Goal: Task Accomplishment & Management: Complete application form

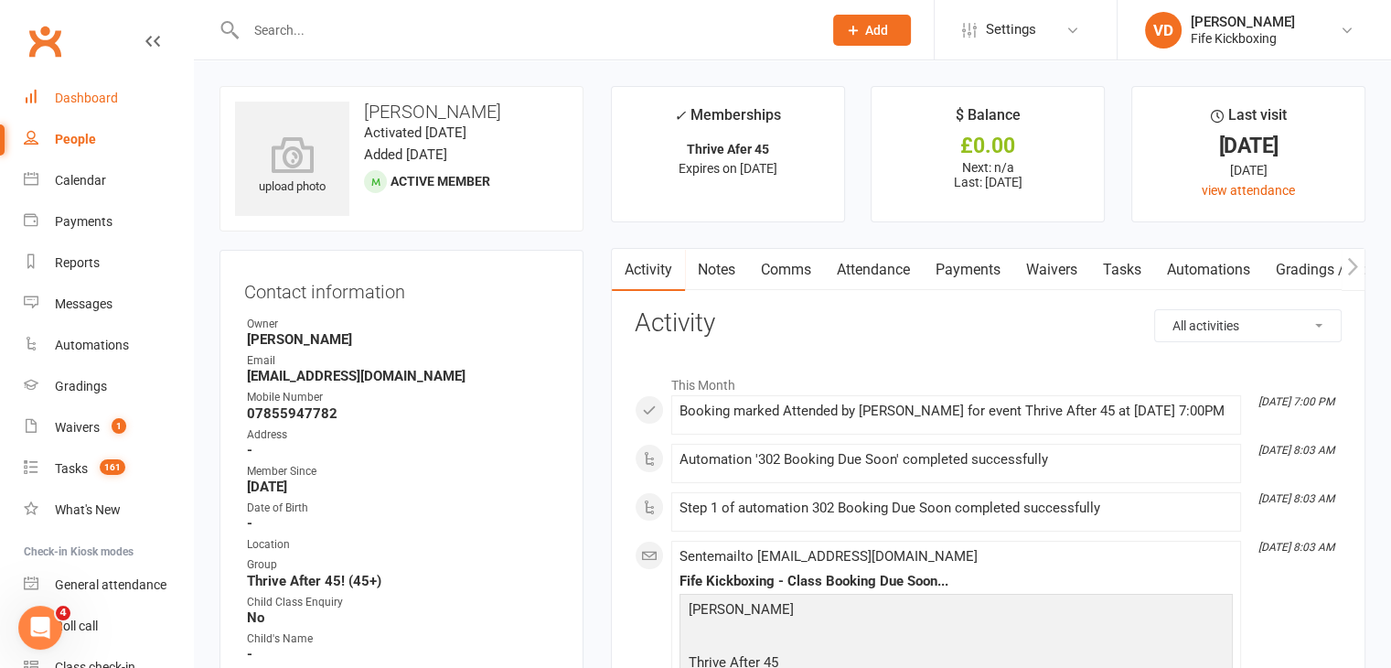
click at [91, 94] on div "Dashboard" at bounding box center [86, 98] width 63 height 15
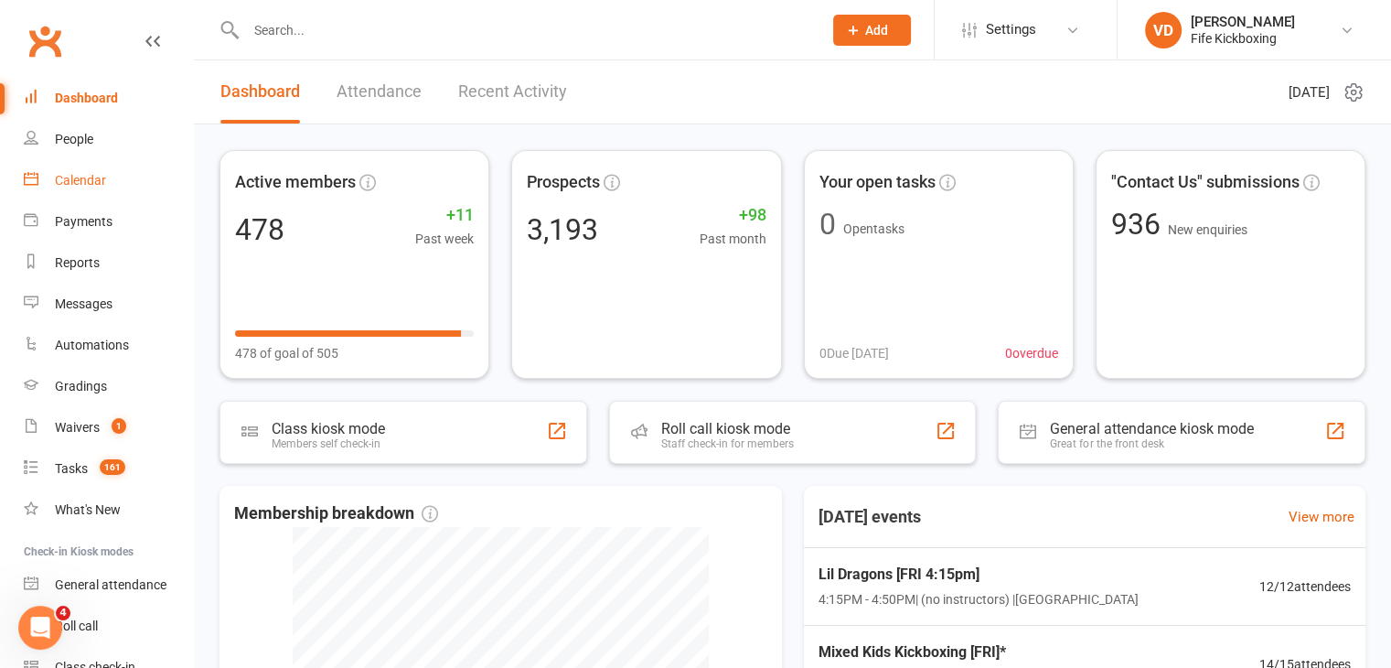
click at [79, 184] on div "Calendar" at bounding box center [80, 180] width 51 height 15
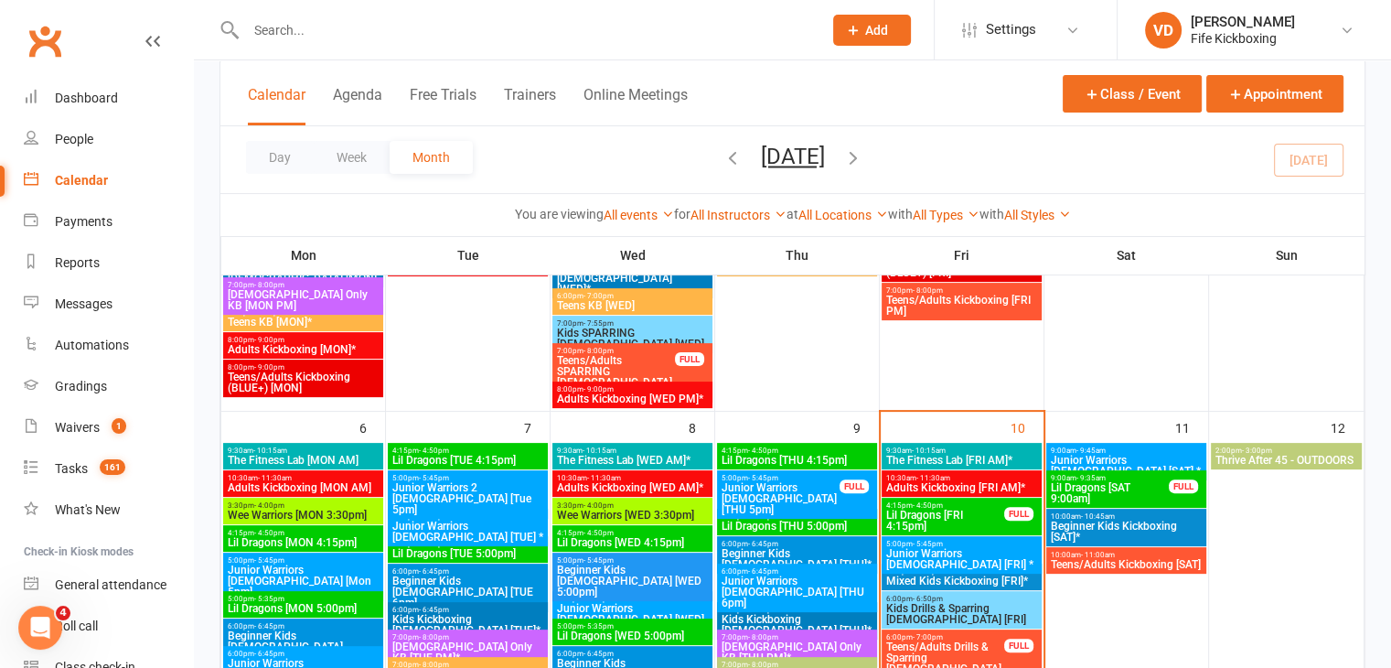
scroll to position [457, 0]
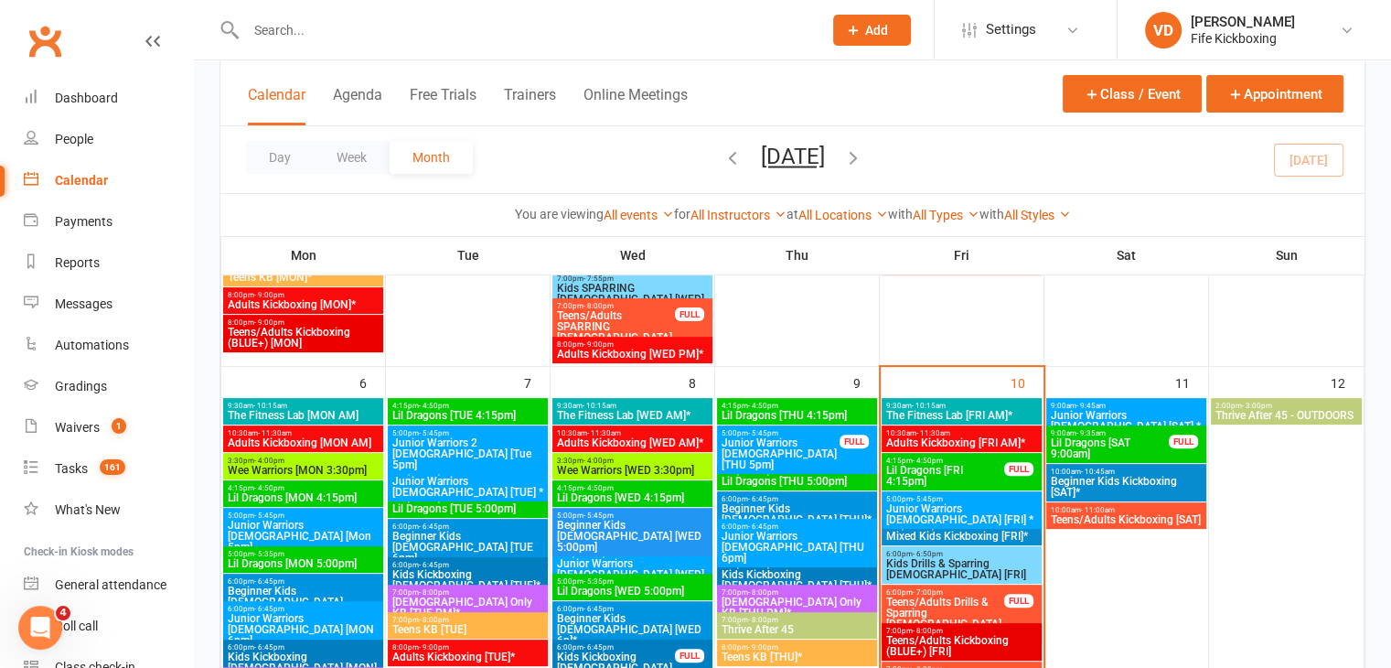
click at [937, 481] on span "Lil Dragons [FRI 4:15pm]" at bounding box center [945, 476] width 120 height 22
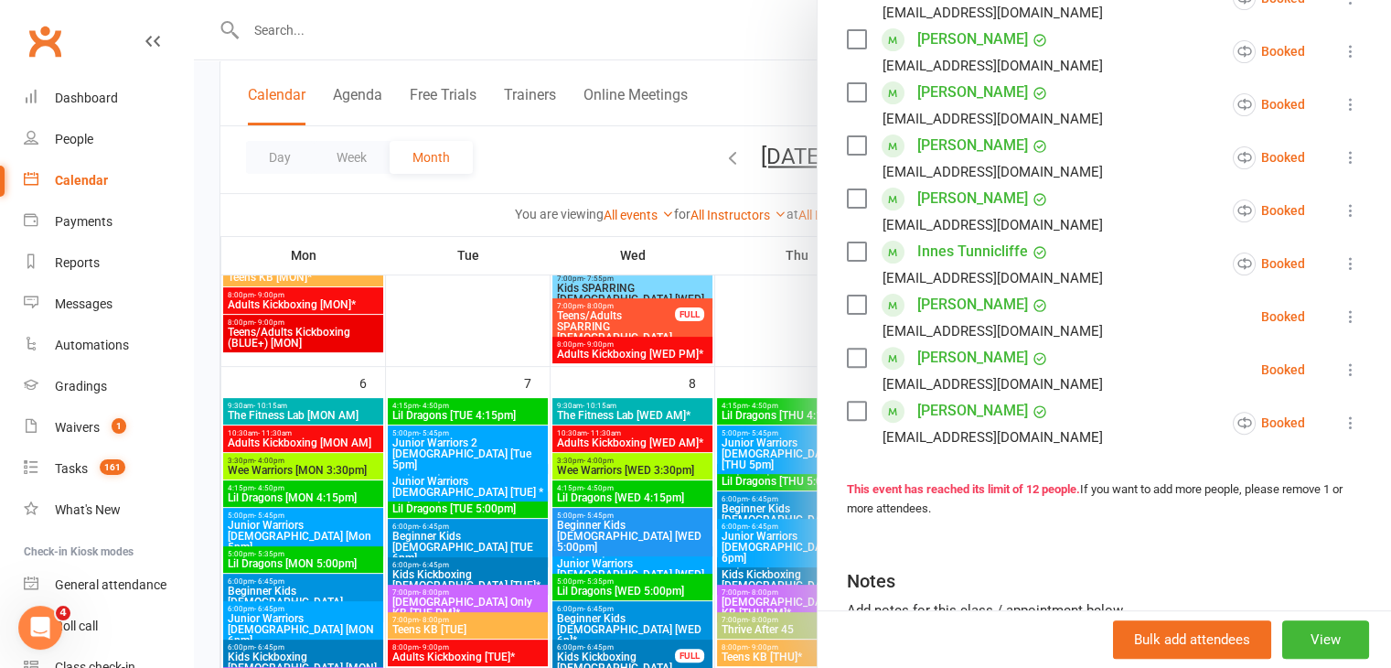
scroll to position [640, 0]
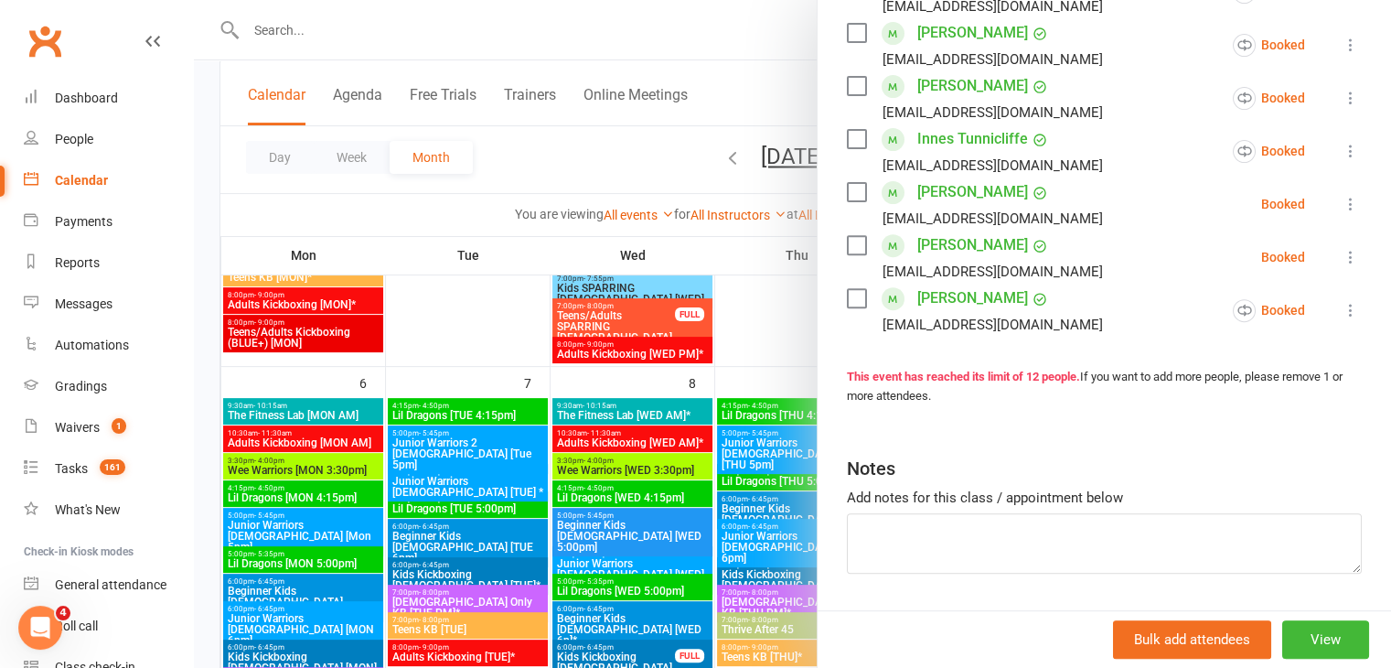
click at [757, 333] on div at bounding box center [792, 334] width 1197 height 668
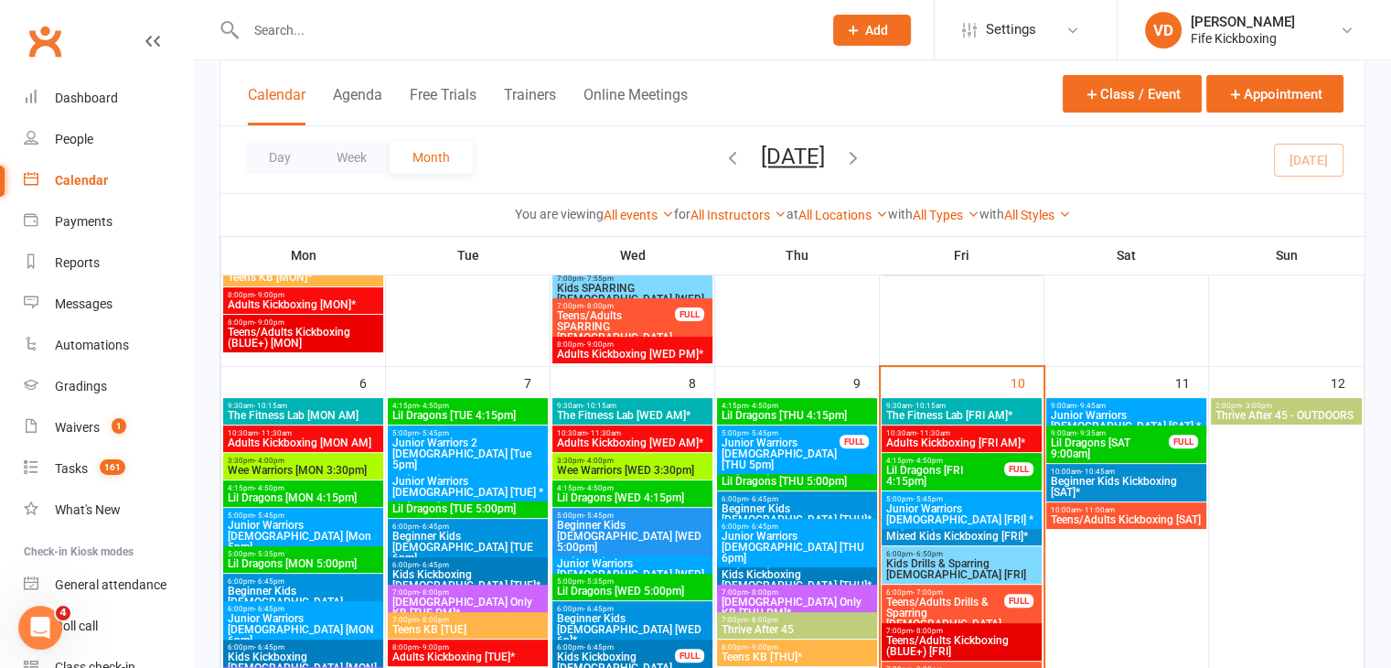
click at [951, 508] on span "Junior Warriors [DEMOGRAPHIC_DATA] [FRI] *" at bounding box center [961, 514] width 153 height 22
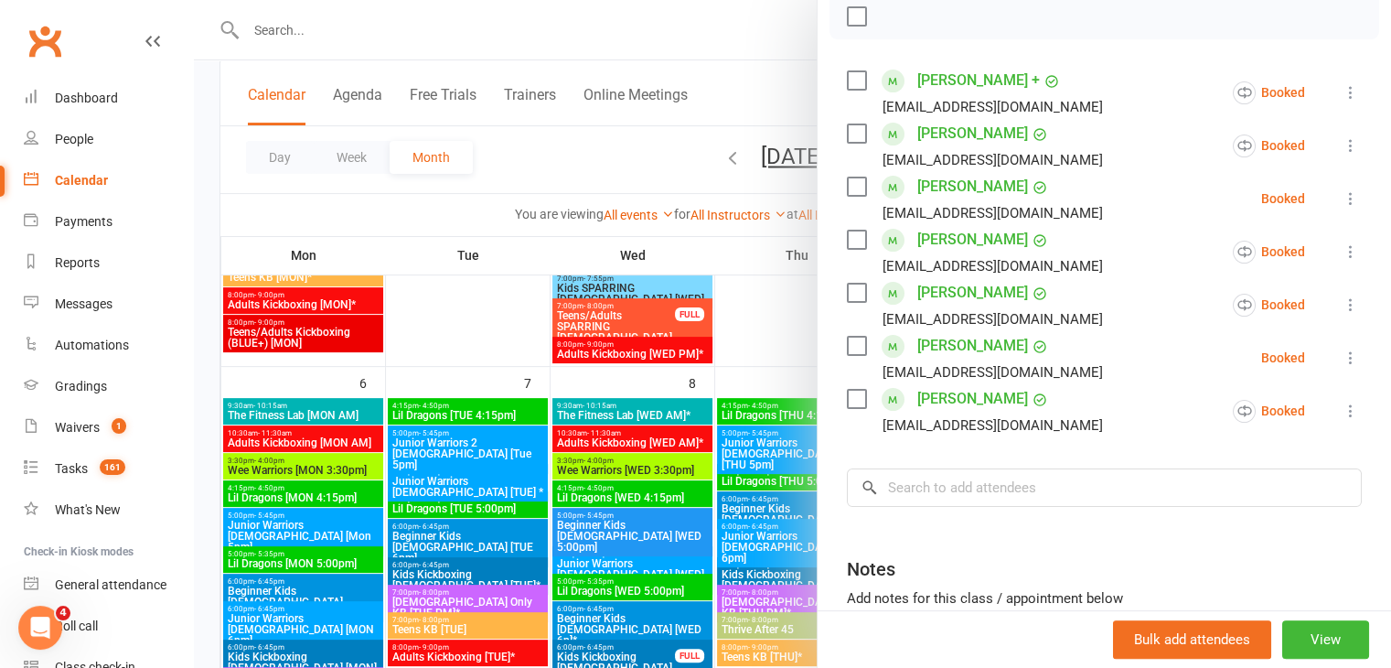
scroll to position [183, 0]
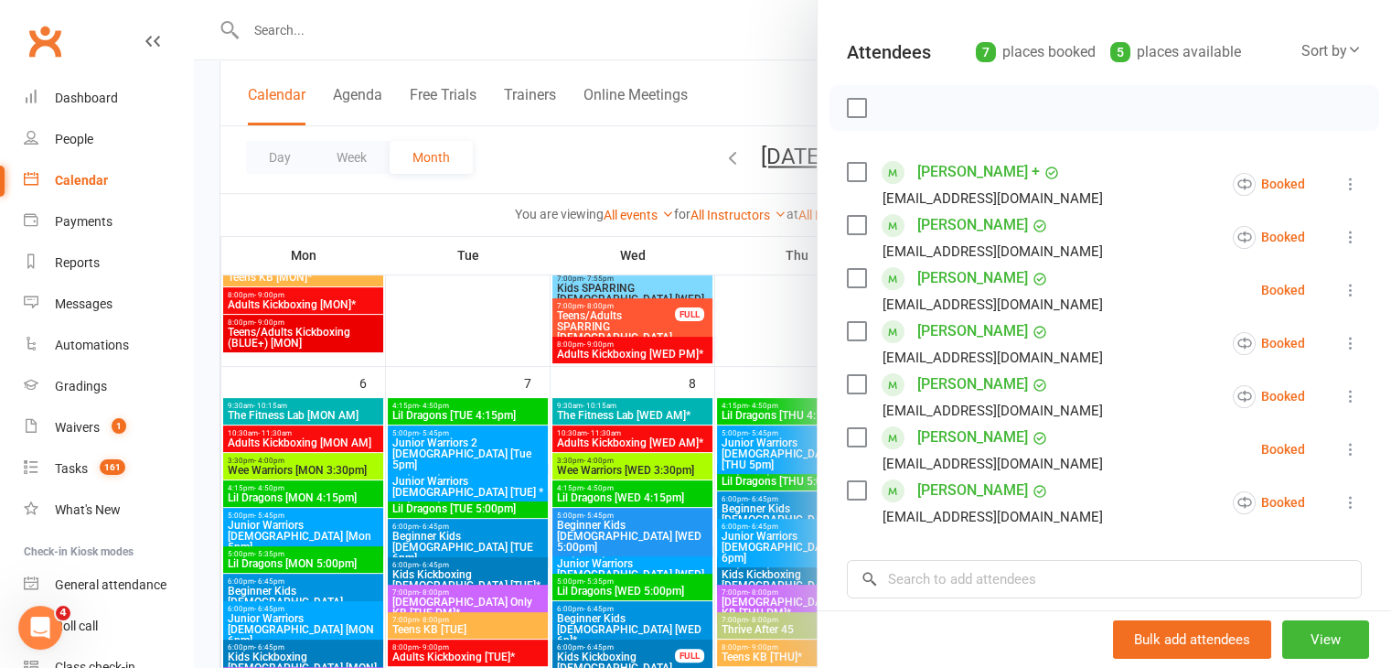
click at [770, 332] on div at bounding box center [792, 334] width 1197 height 668
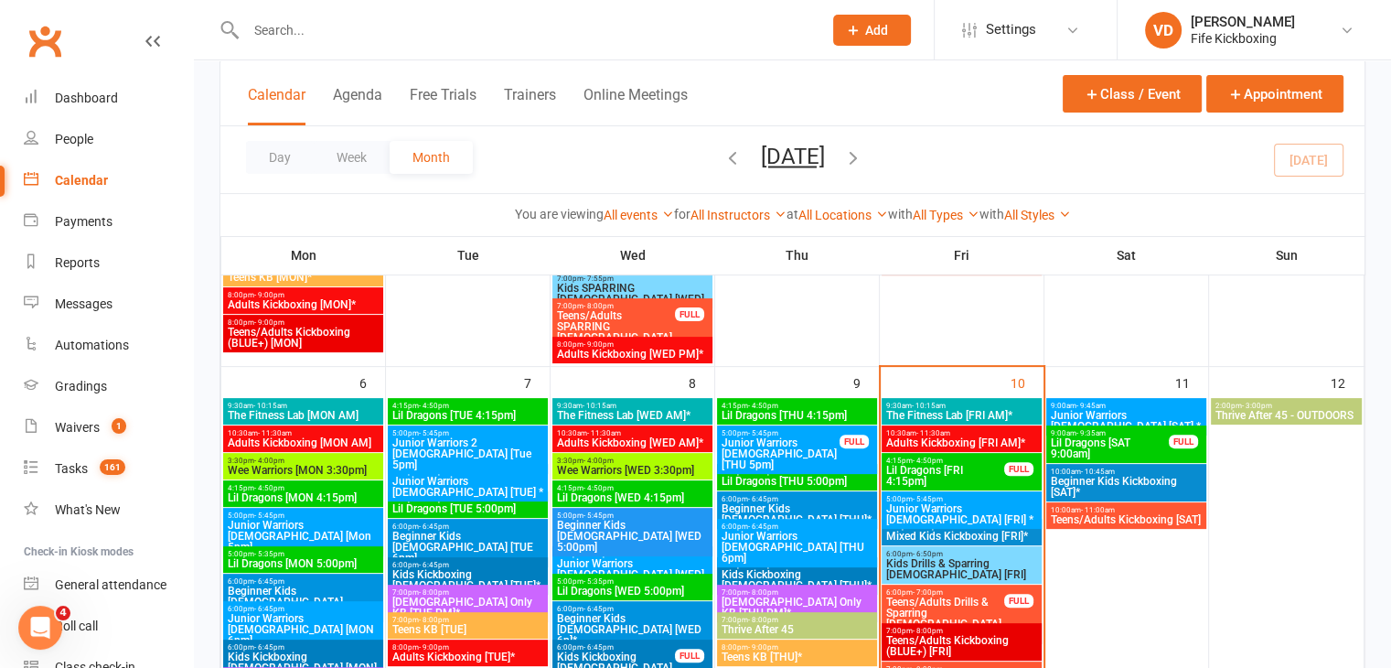
click at [937, 537] on span "Mixed Kids Kickboxing [FRI]*" at bounding box center [961, 535] width 153 height 11
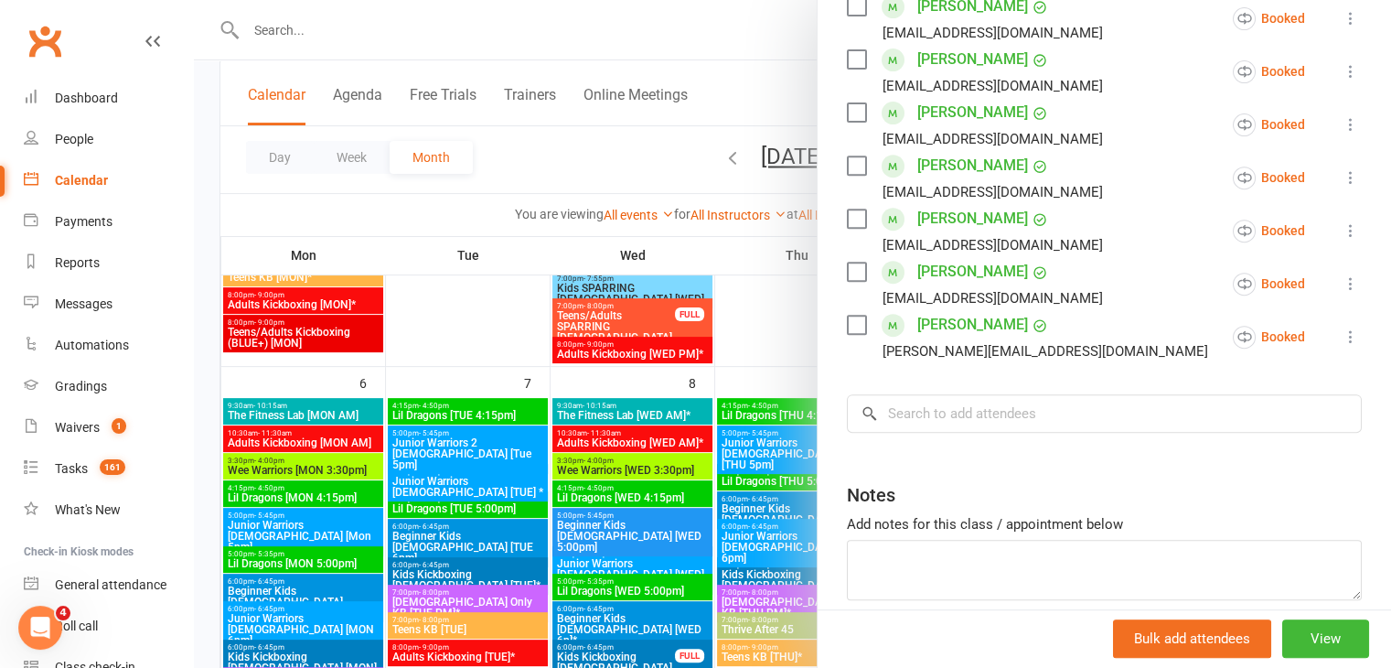
scroll to position [732, 0]
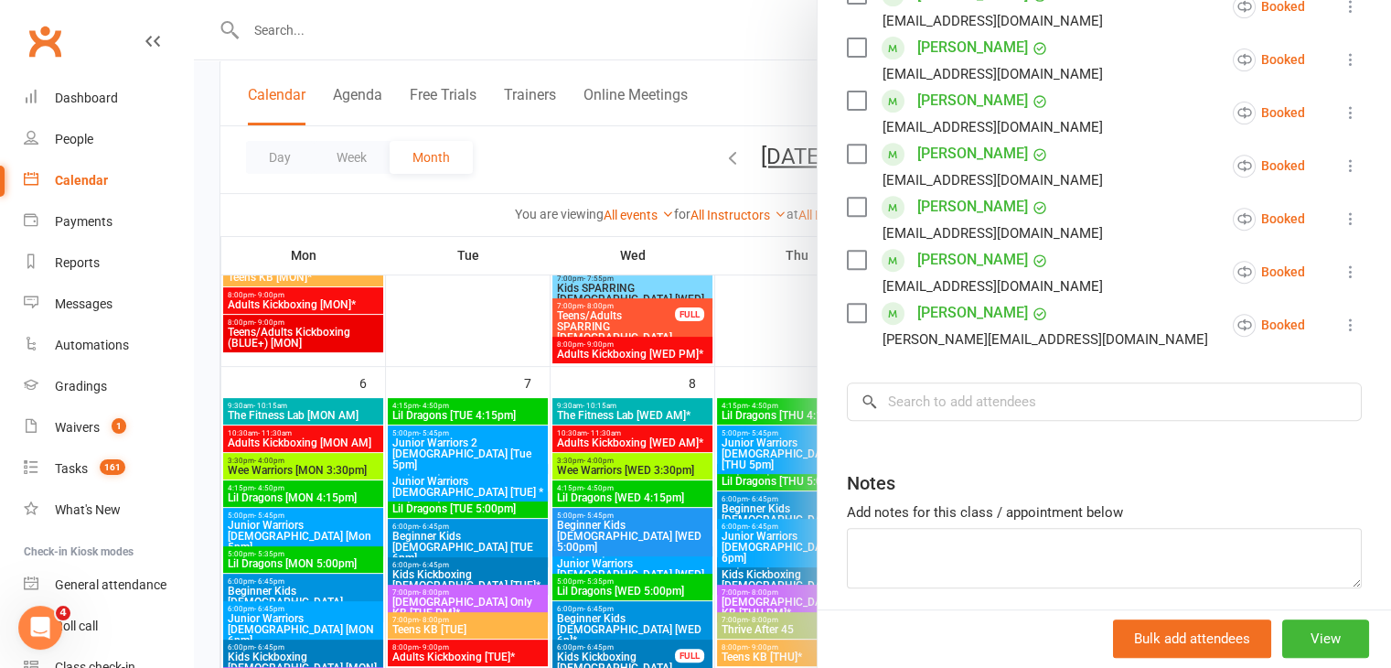
click at [753, 348] on div at bounding box center [792, 334] width 1197 height 668
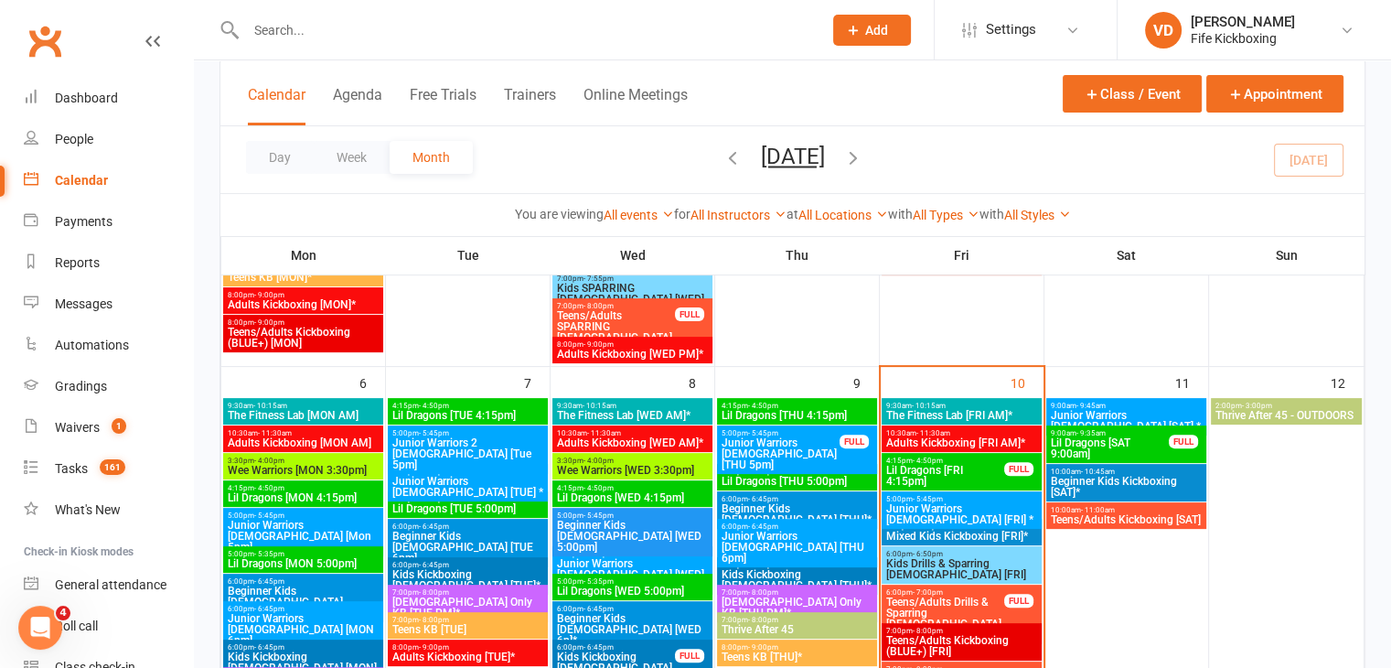
click at [937, 600] on span "Teens/Adults Drills & Sparring [DEMOGRAPHIC_DATA] [FRI]*" at bounding box center [945, 618] width 120 height 44
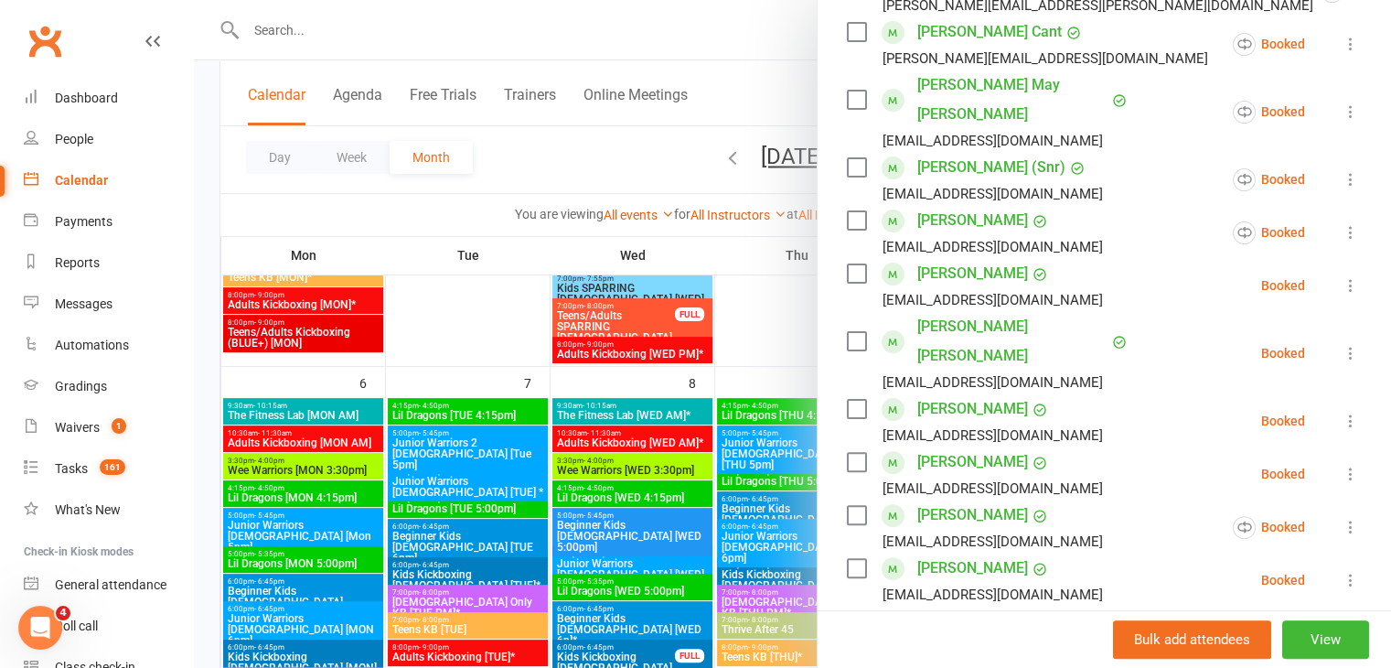
scroll to position [457, 0]
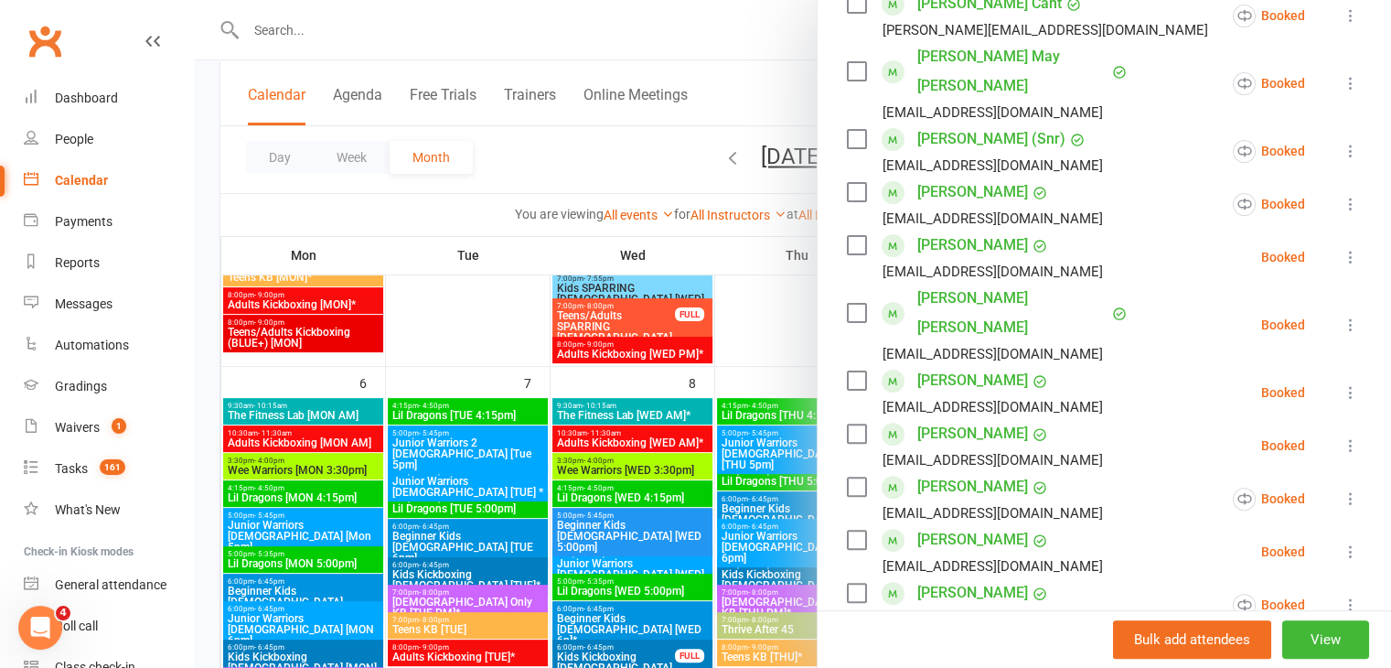
click at [779, 325] on div at bounding box center [792, 334] width 1197 height 668
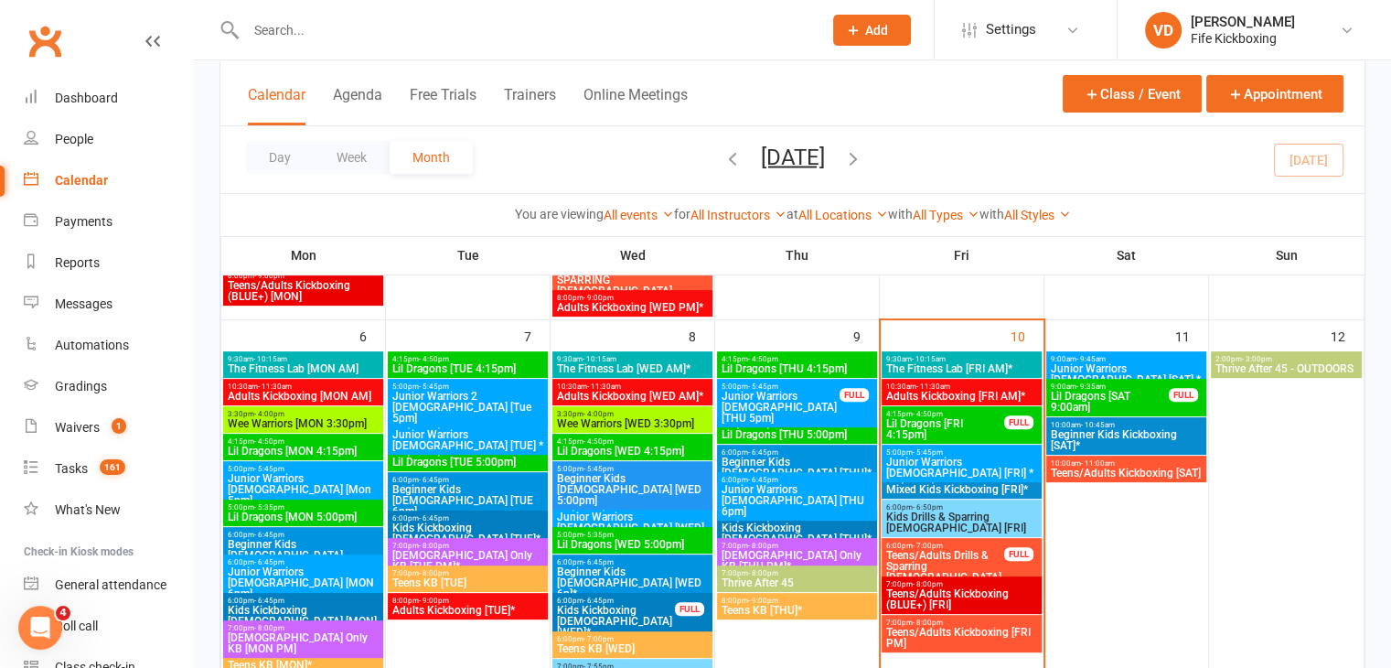
scroll to position [549, 0]
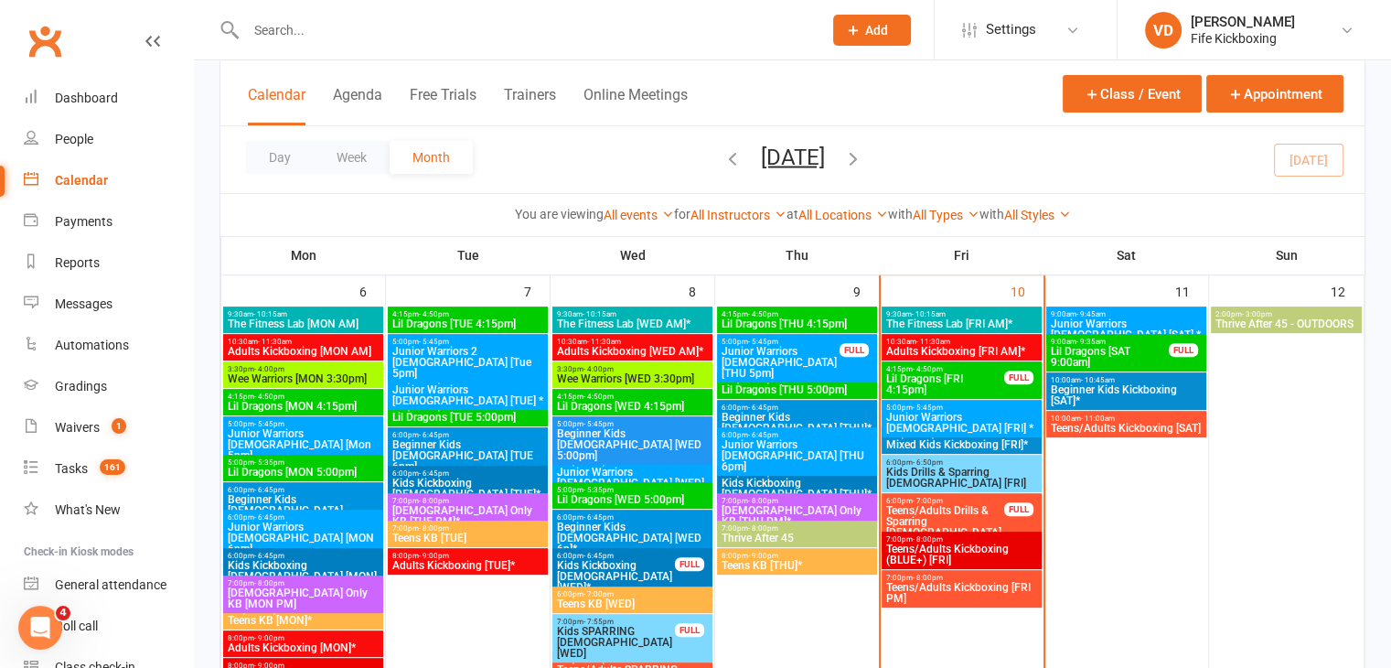
click at [923, 470] on span "Kids Drills & Sparring [DEMOGRAPHIC_DATA] [FRI]" at bounding box center [961, 477] width 153 height 22
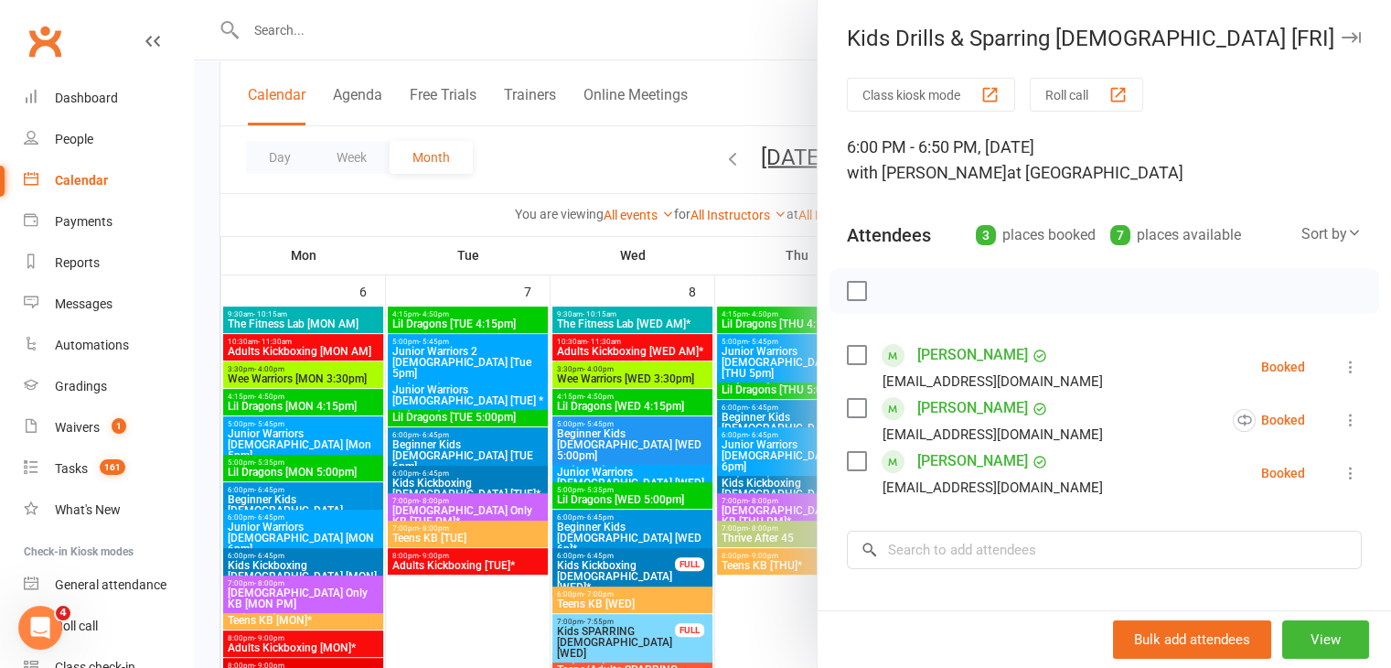
click at [759, 287] on div at bounding box center [792, 334] width 1197 height 668
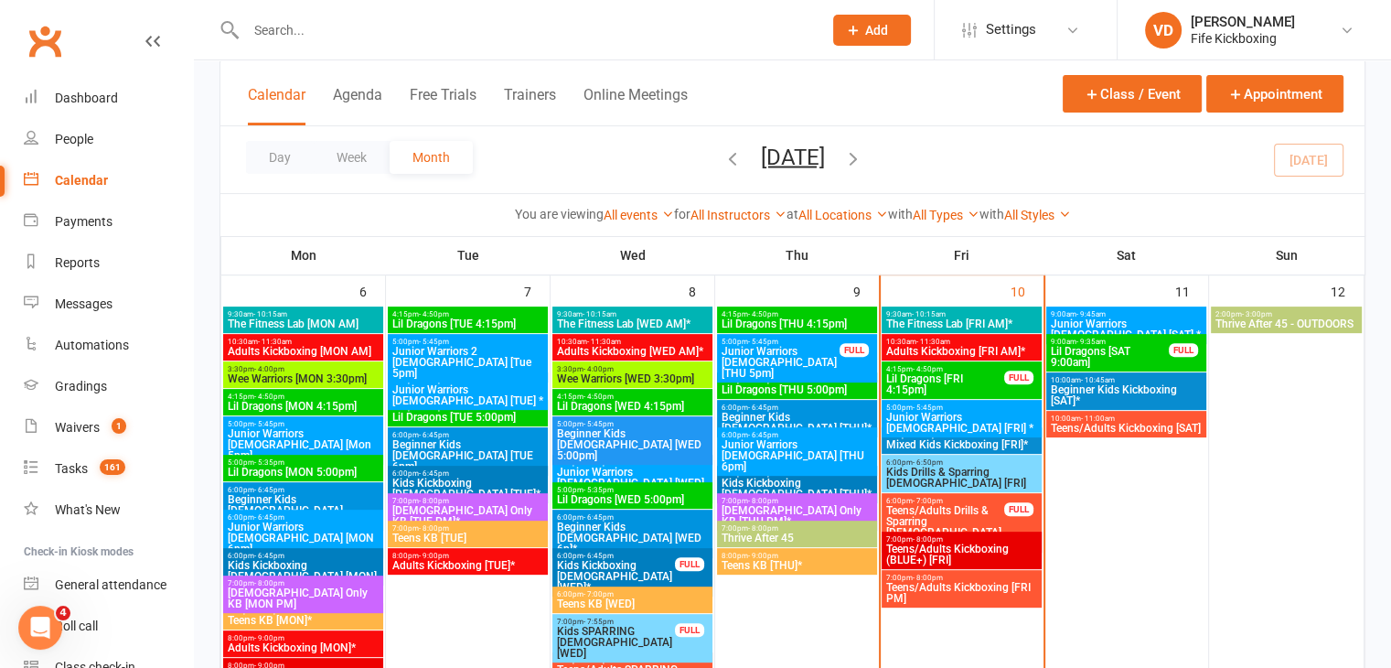
click at [940, 512] on span "Teens/Adults Drills & Sparring [DEMOGRAPHIC_DATA] [FRI]*" at bounding box center [945, 527] width 120 height 44
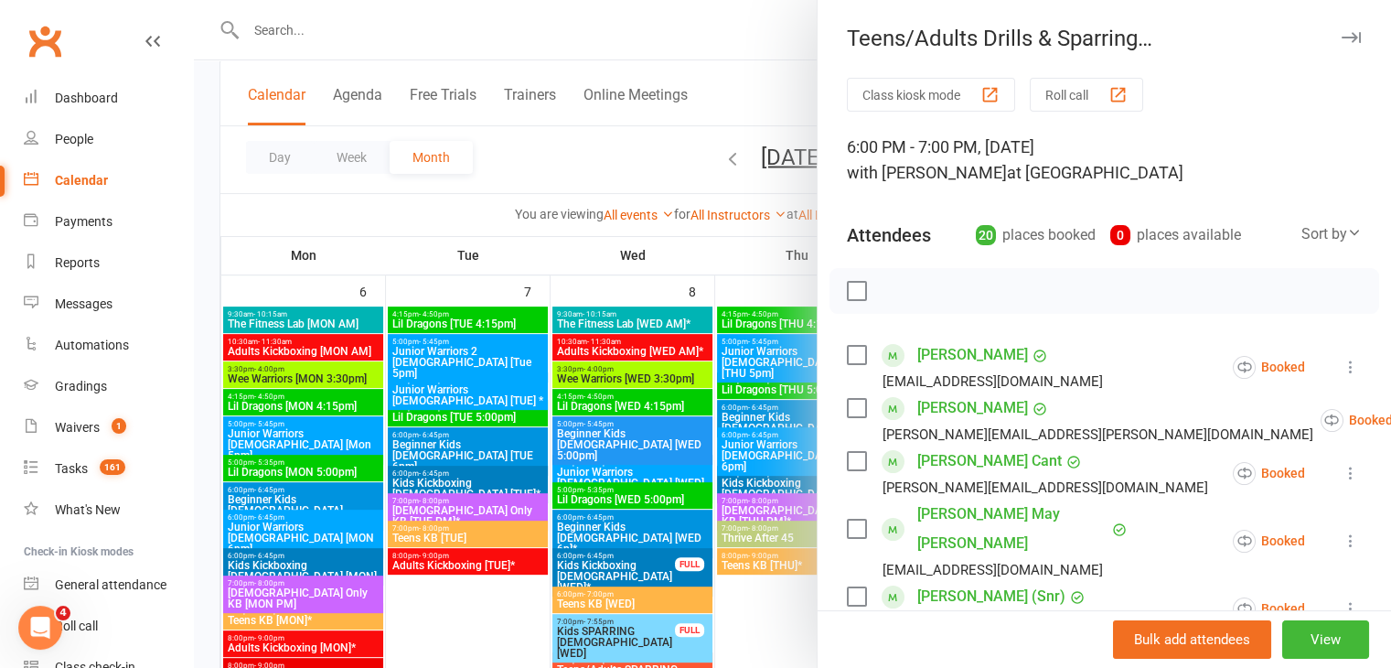
click at [748, 255] on div at bounding box center [792, 334] width 1197 height 668
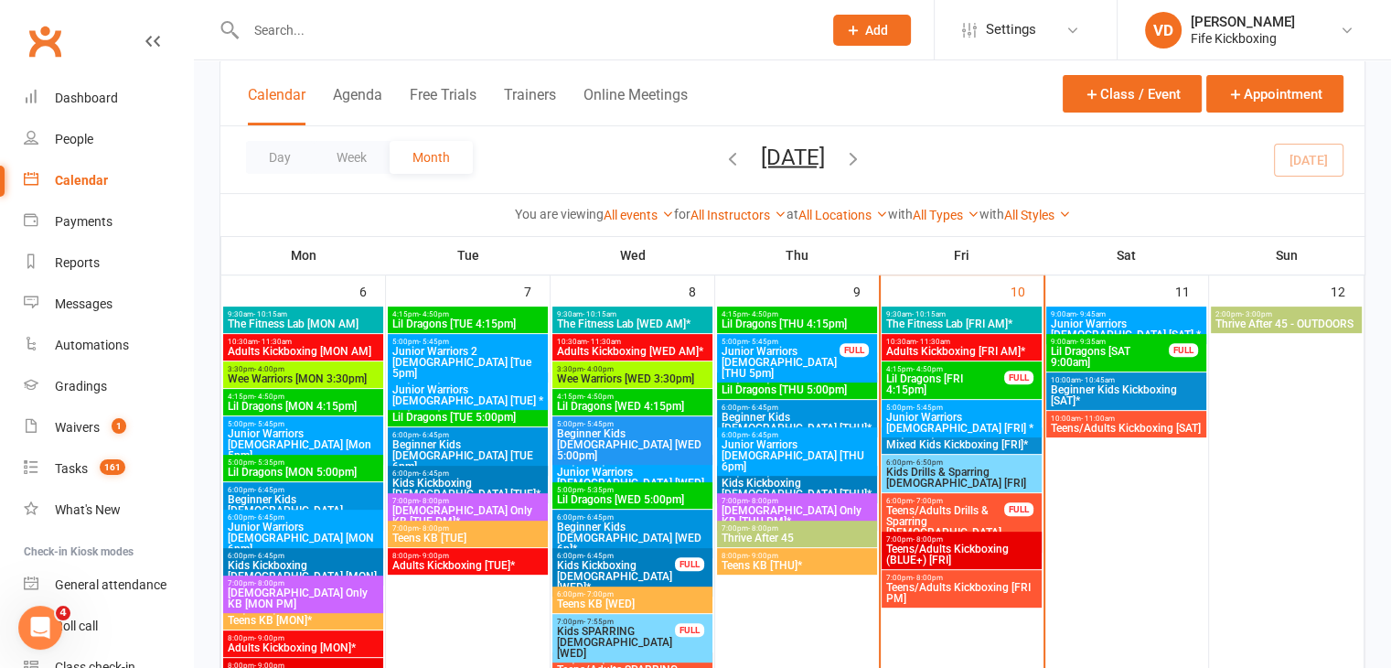
click at [941, 550] on span "Teens/Adults Kickboxing (BLUE+) [FRI]" at bounding box center [961, 554] width 153 height 22
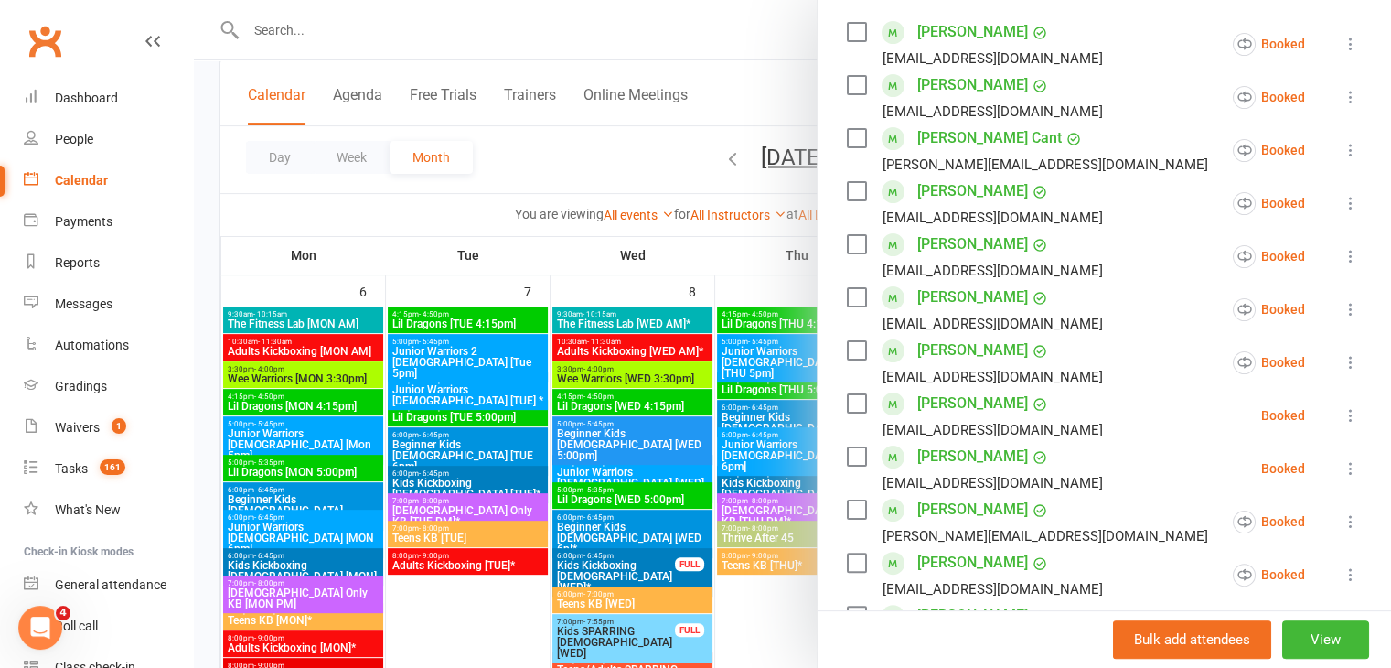
scroll to position [274, 0]
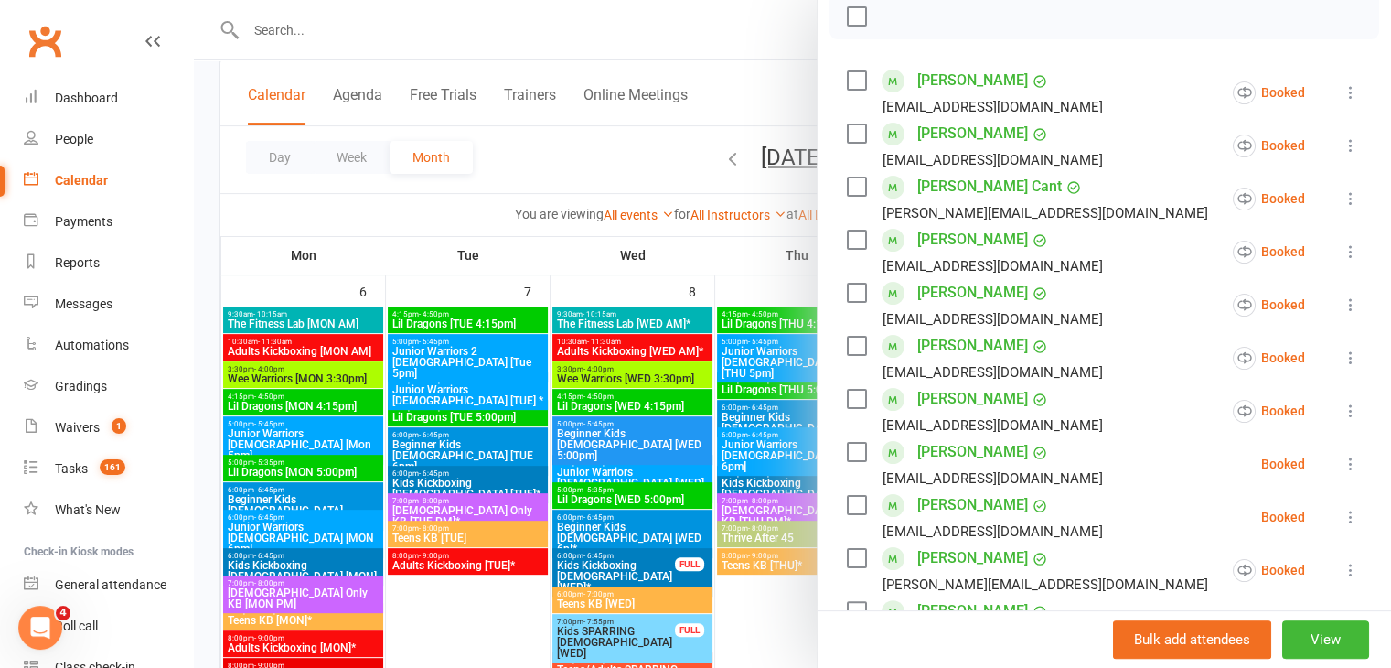
click at [1341, 408] on icon at bounding box center [1350, 410] width 18 height 18
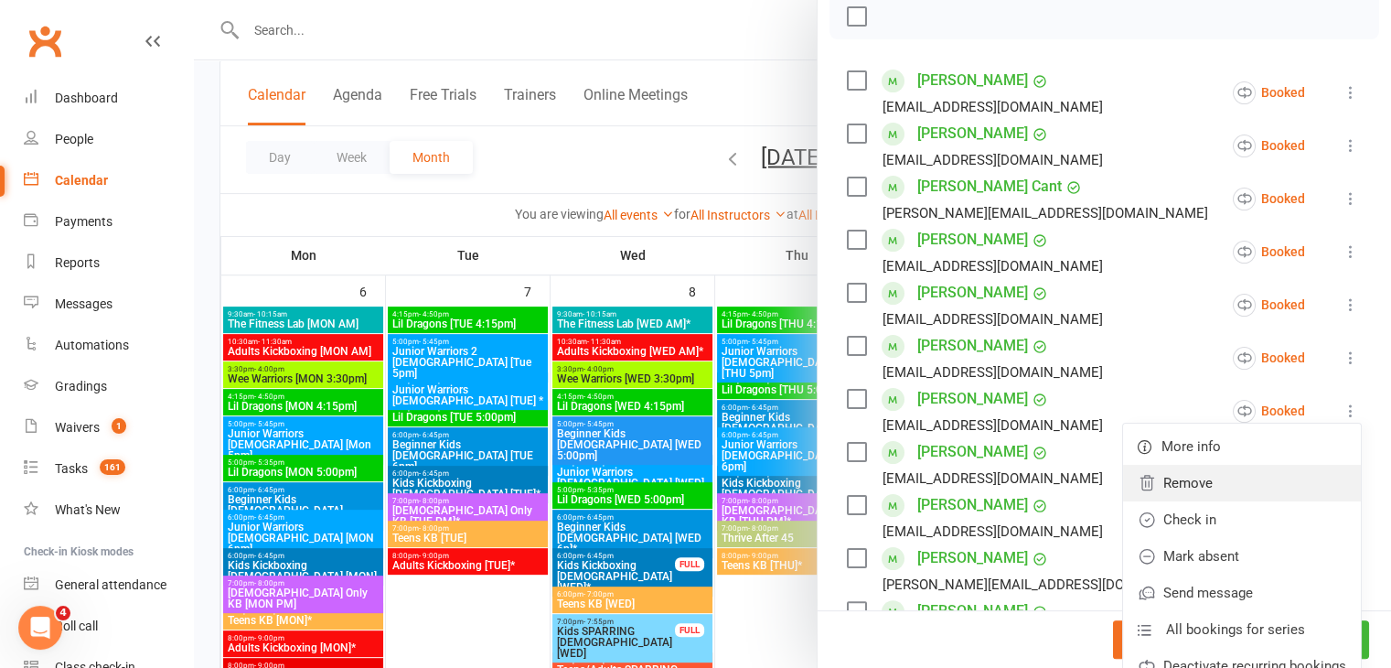
click at [1161, 480] on link "Remove" at bounding box center [1242, 483] width 238 height 37
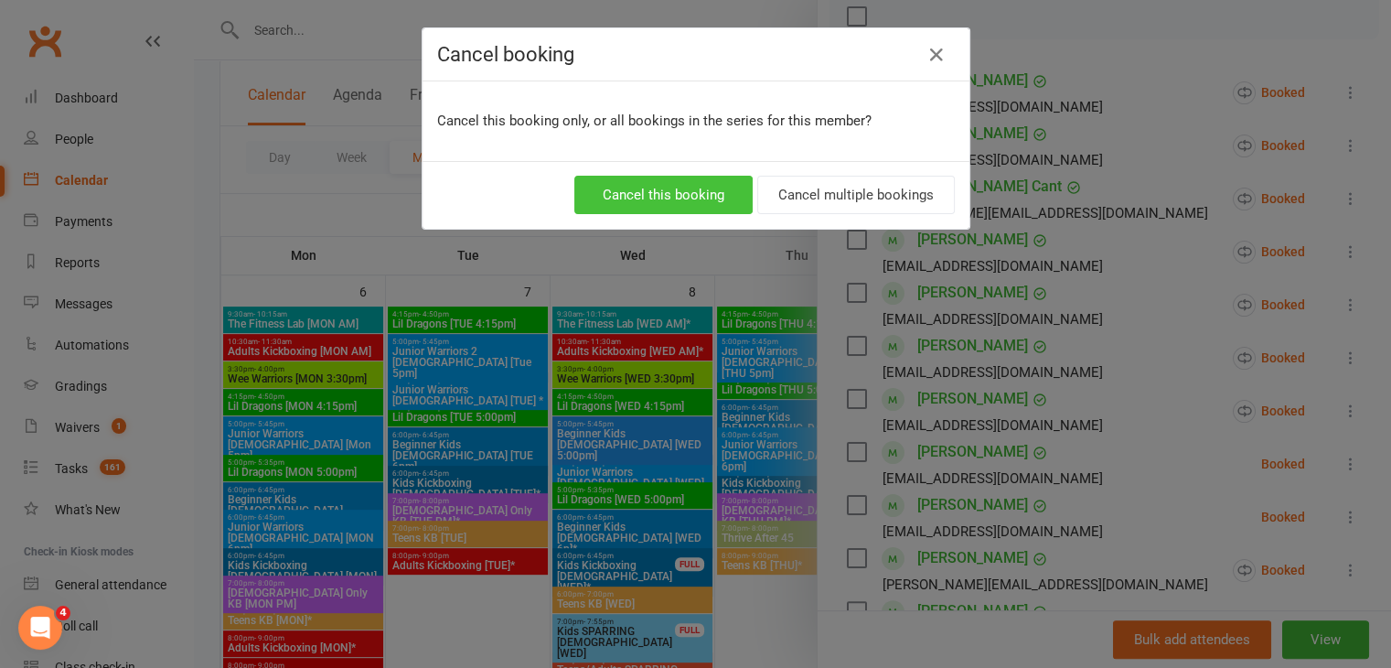
click at [680, 202] on button "Cancel this booking" at bounding box center [663, 195] width 178 height 38
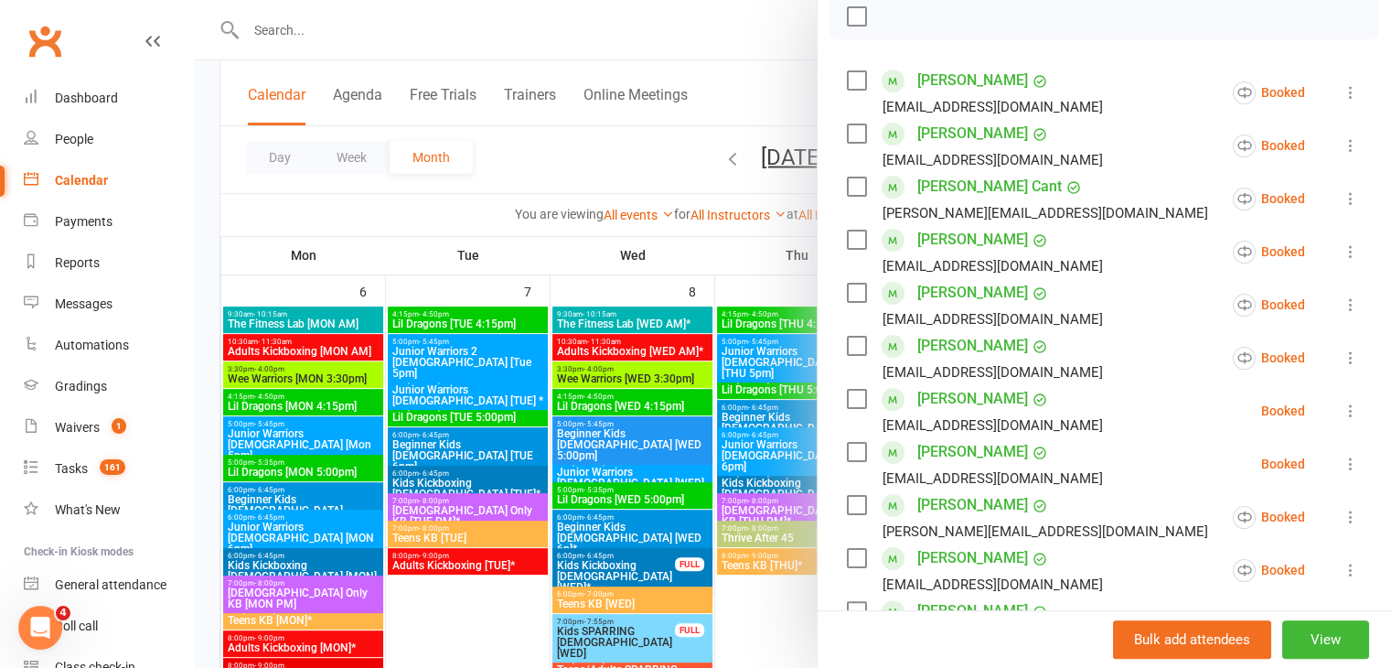
click at [796, 598] on div at bounding box center [792, 334] width 1197 height 668
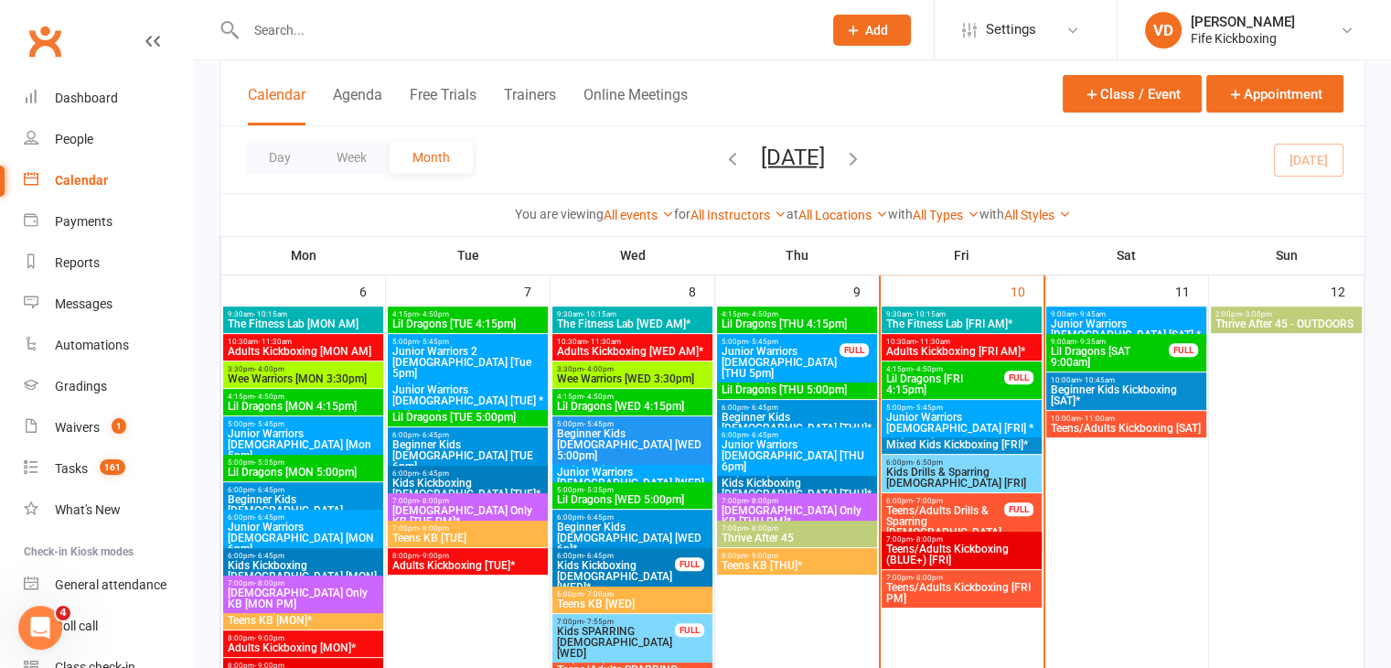
click at [933, 590] on span "Teens/Adults Kickboxing [FRI PM]" at bounding box center [961, 593] width 153 height 22
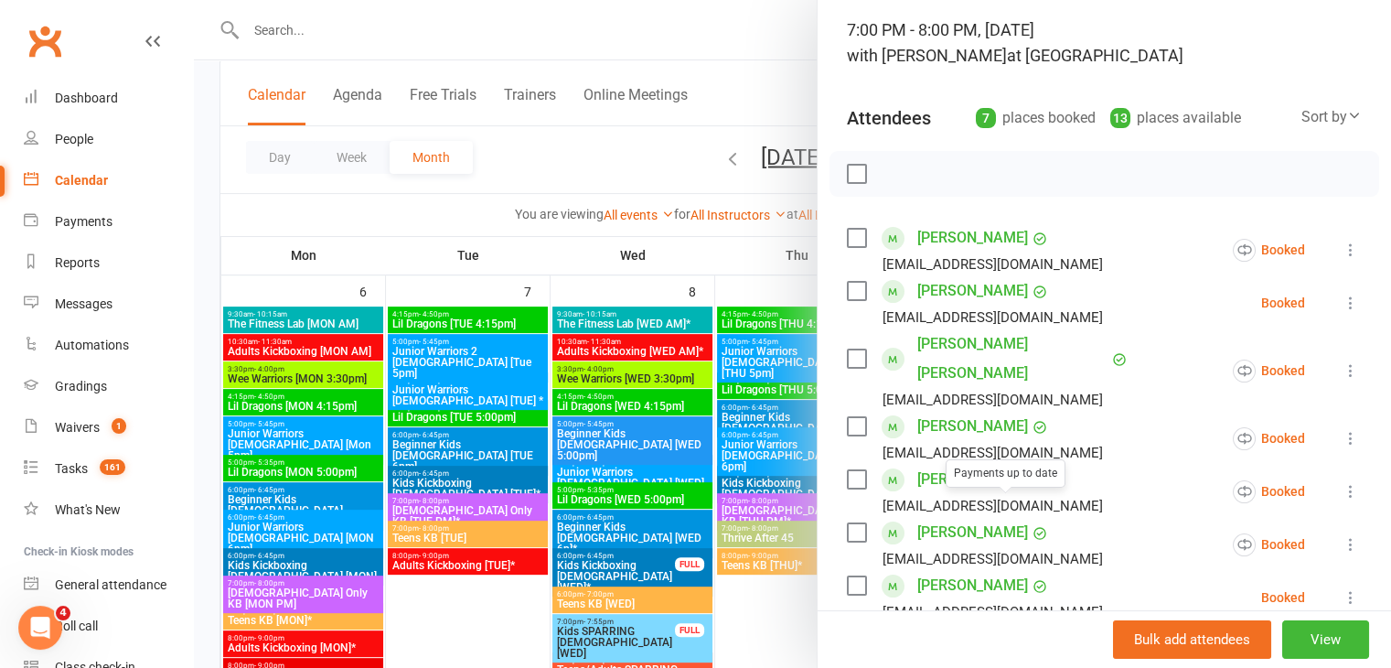
scroll to position [183, 0]
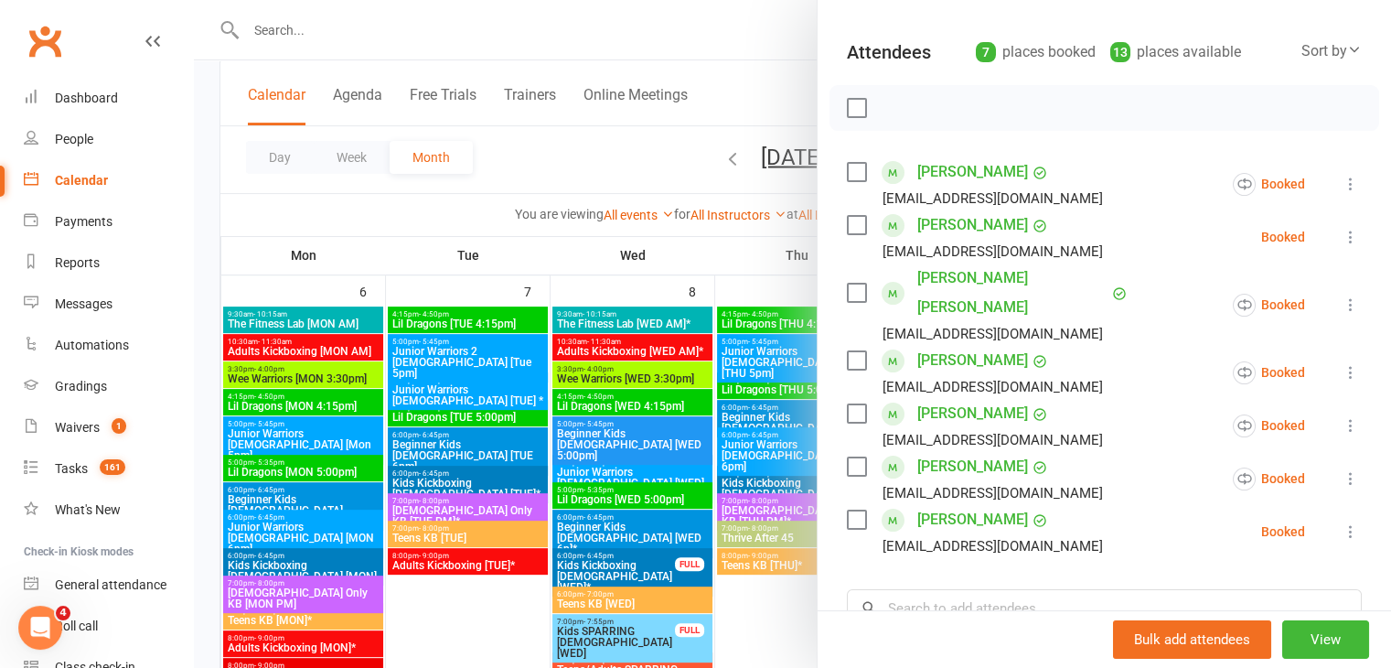
click at [757, 621] on div at bounding box center [792, 334] width 1197 height 668
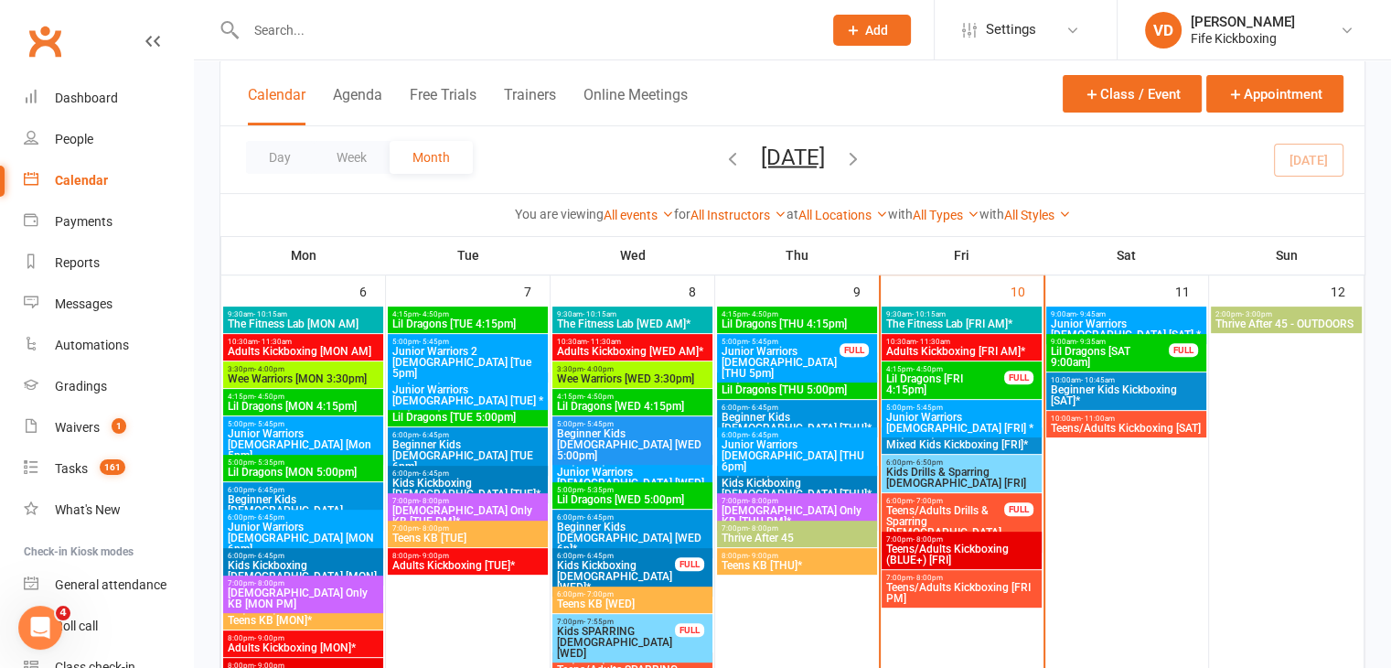
click at [284, 35] on input "text" at bounding box center [524, 30] width 569 height 26
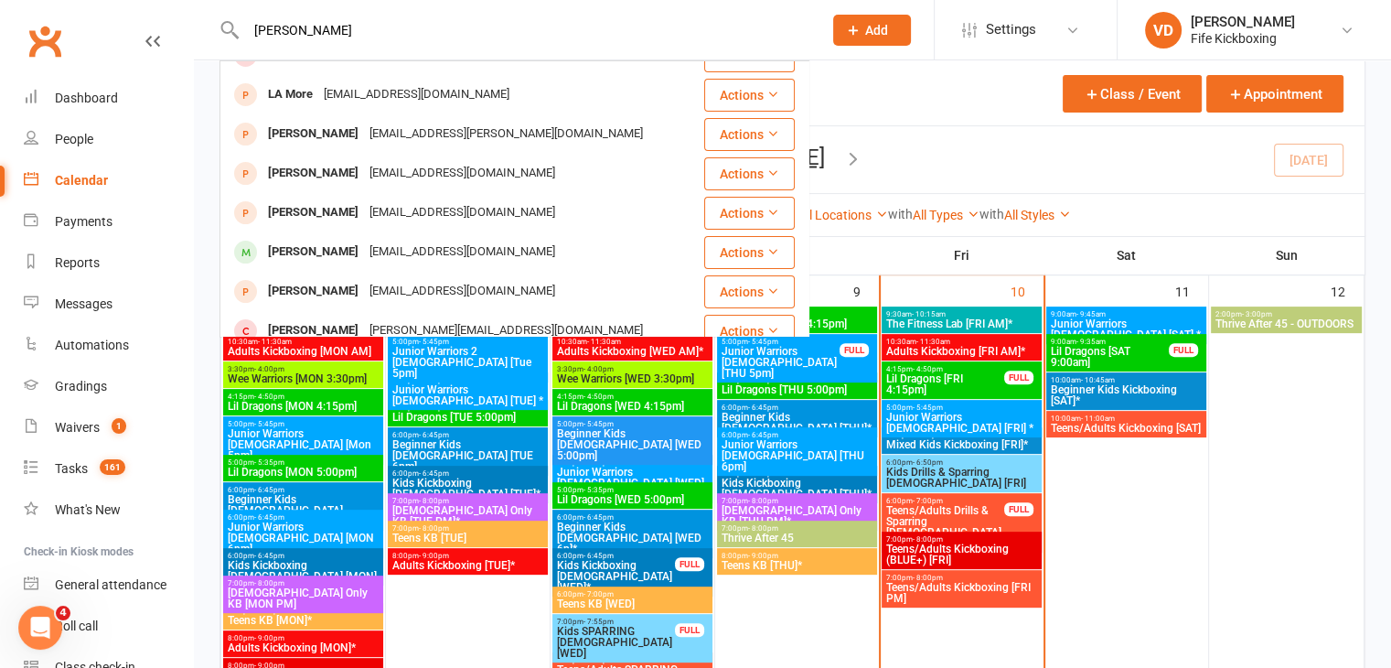
type input "[PERSON_NAME]"
click at [955, 105] on div "Calendar Agenda Free Trials Trainers Online Meetings Class / Event Appointment" at bounding box center [792, 93] width 1144 height 66
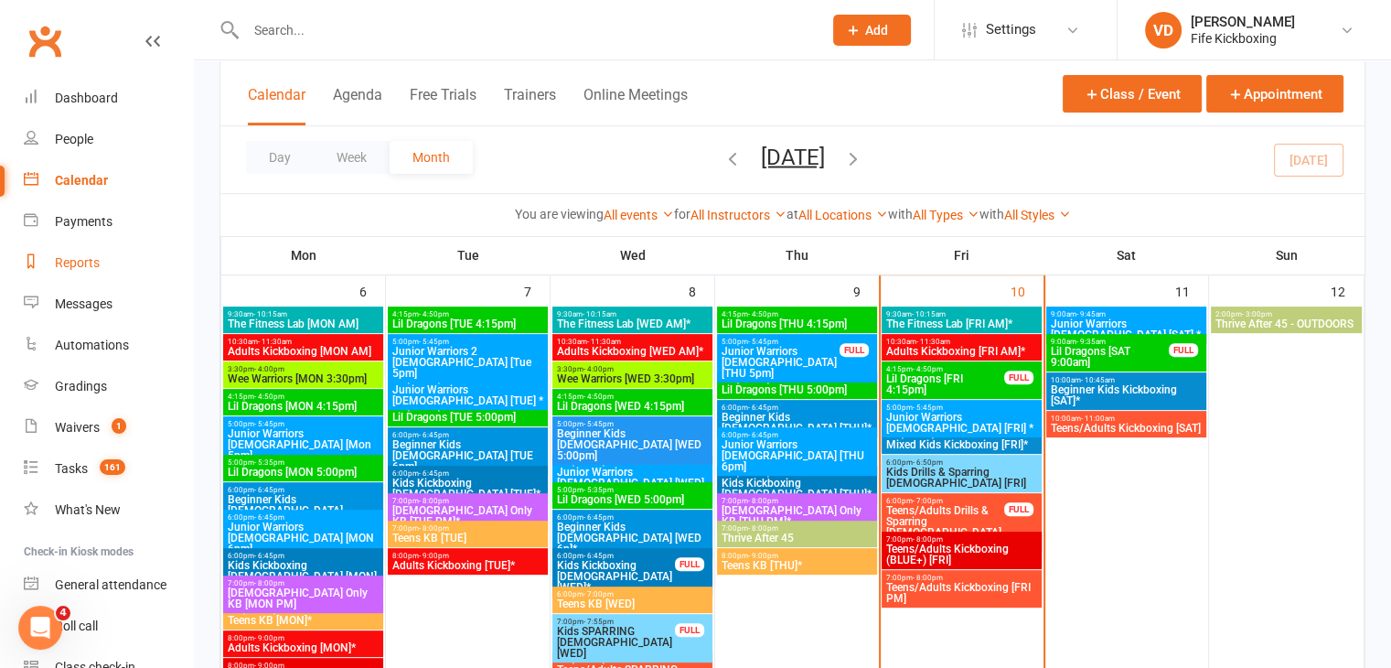
click at [65, 264] on div "Reports" at bounding box center [77, 262] width 45 height 15
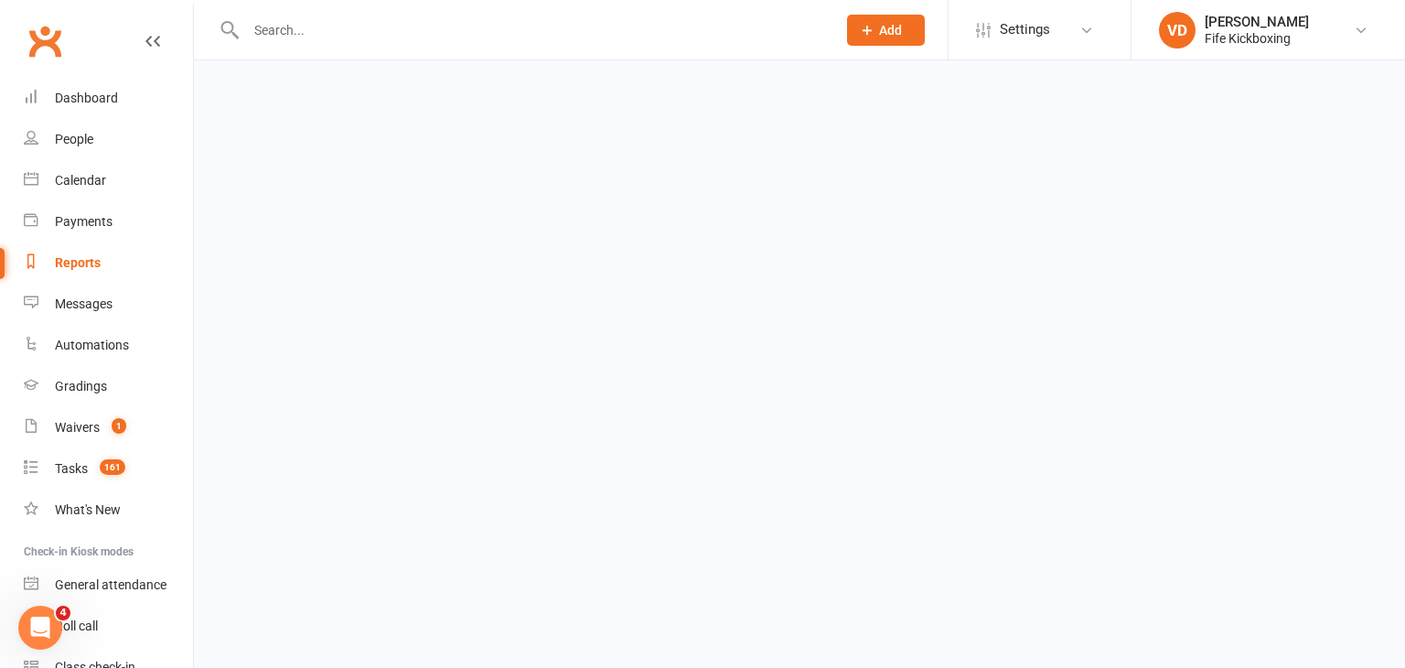
select select "100"
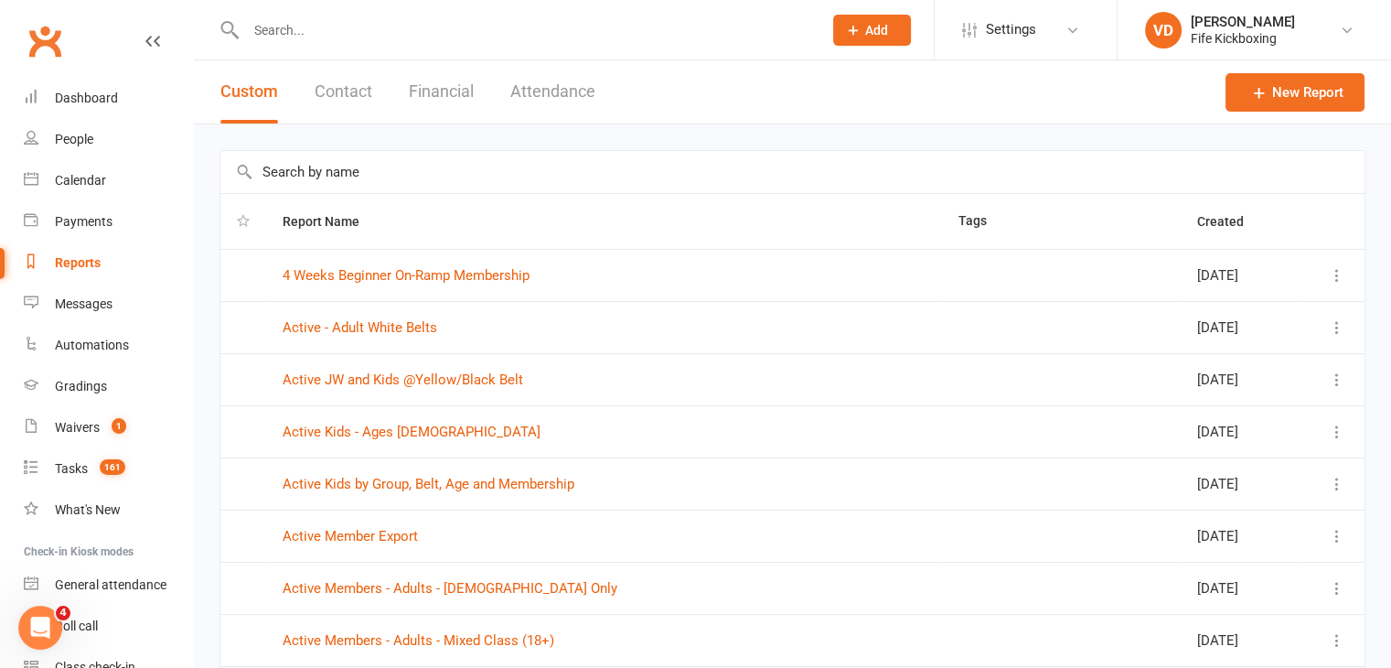
click at [325, 173] on input "text" at bounding box center [792, 172] width 1144 height 42
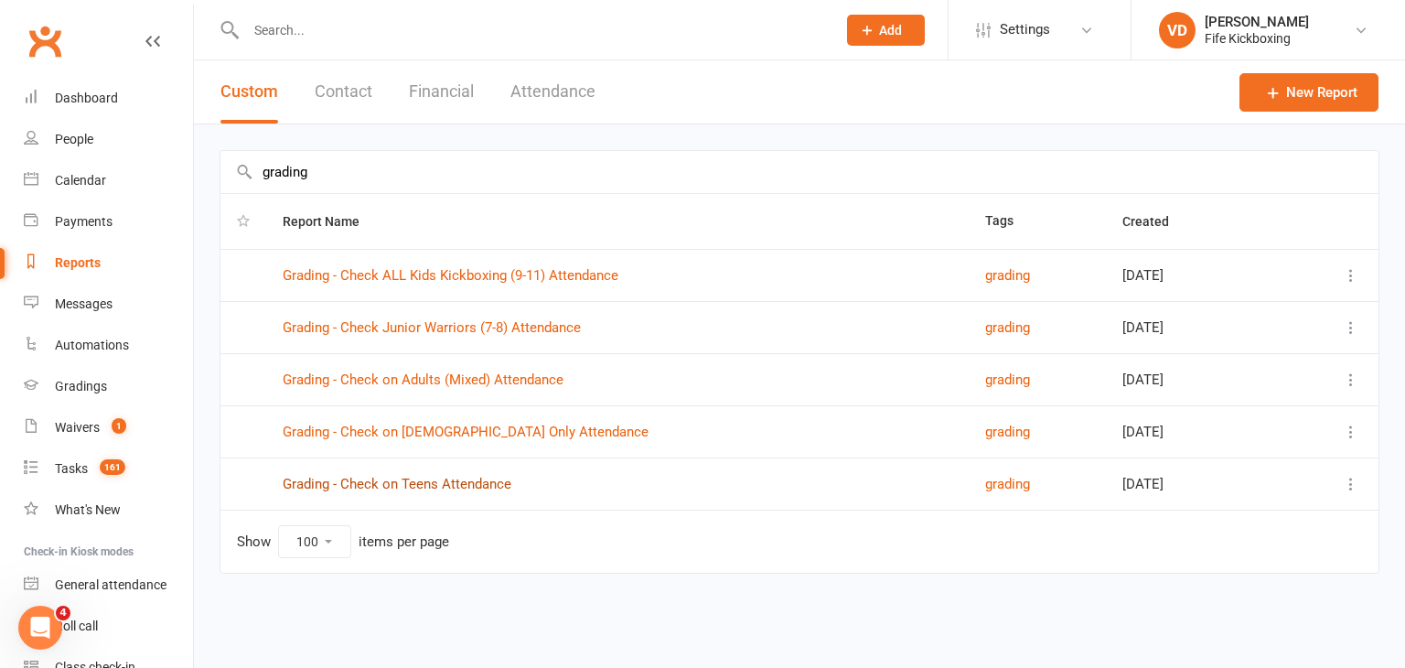
type input "grading"
click at [411, 481] on link "Grading - Check on Teens Attendance" at bounding box center [397, 483] width 229 height 16
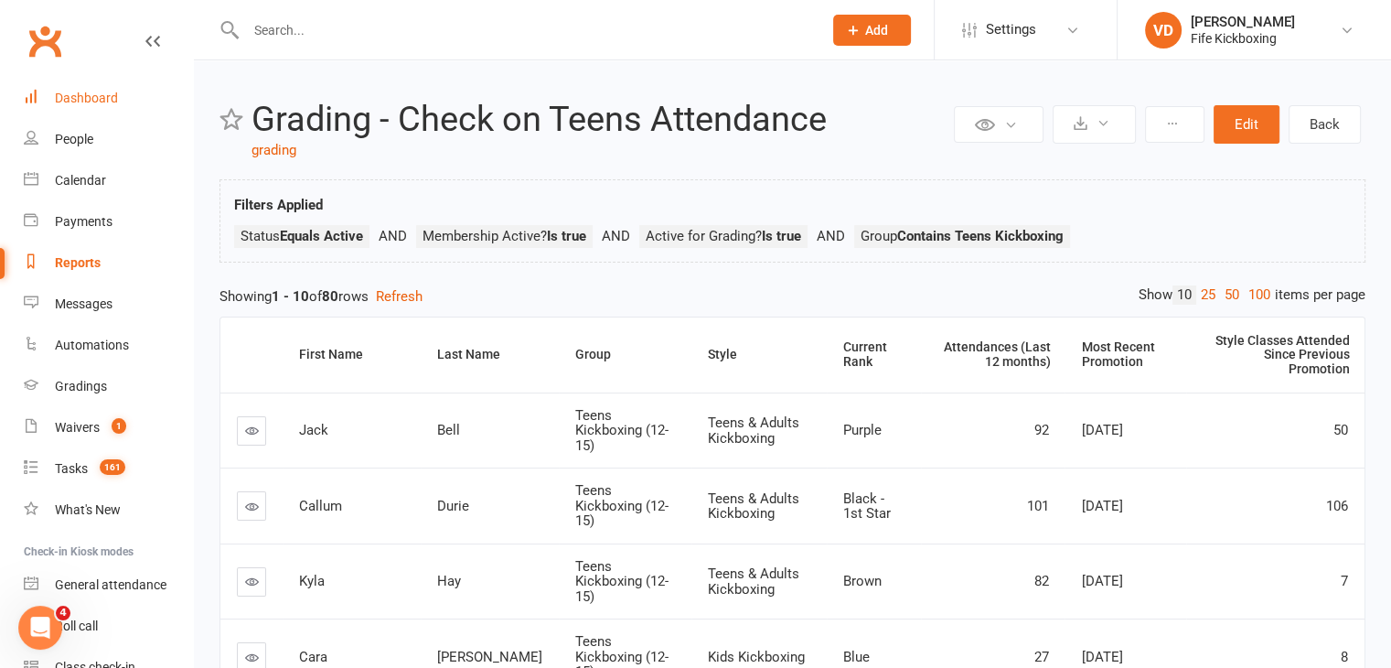
click at [92, 102] on div "Dashboard" at bounding box center [86, 98] width 63 height 15
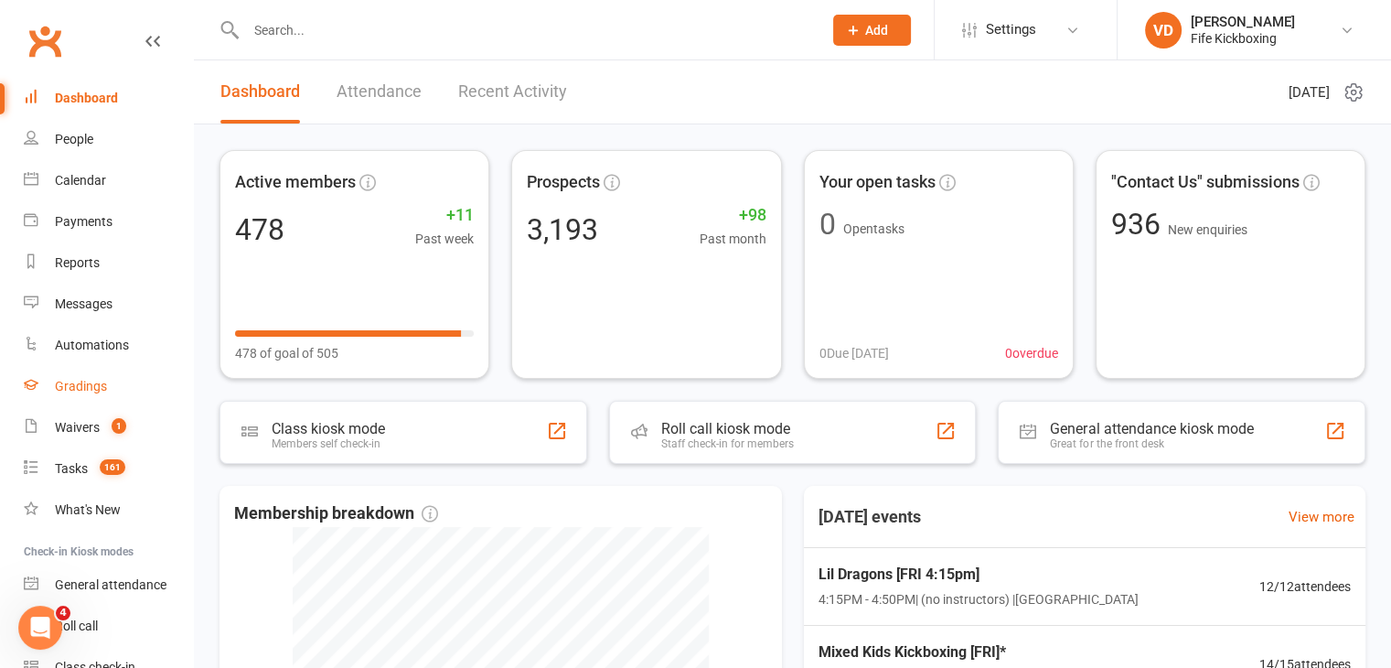
click at [75, 390] on div "Gradings" at bounding box center [81, 386] width 52 height 15
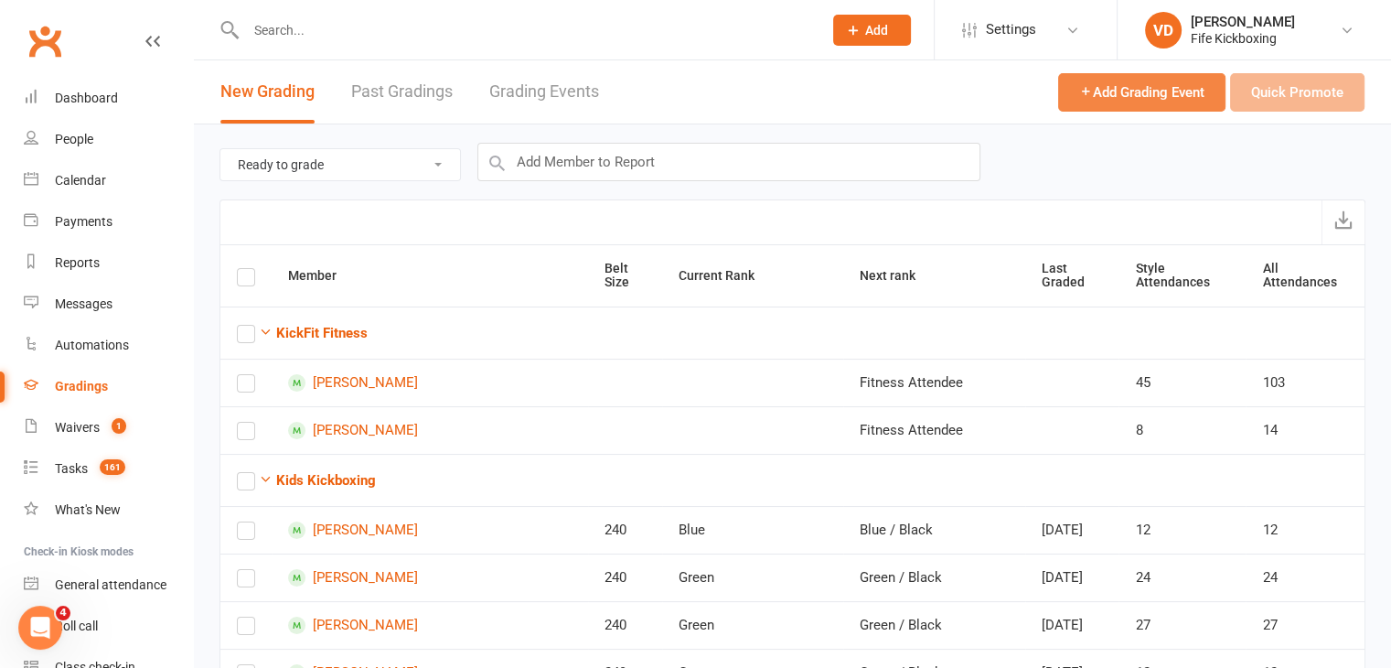
click at [1115, 96] on span "Add Grading Event" at bounding box center [1141, 92] width 125 height 16
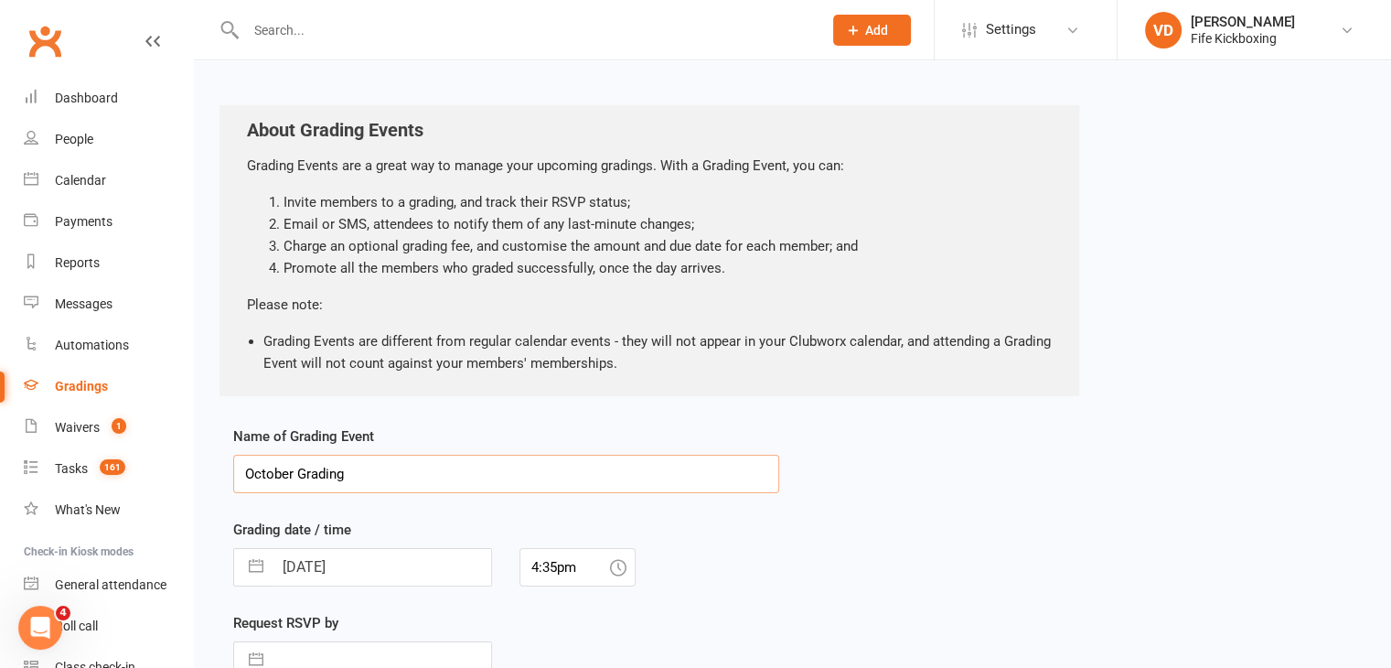
scroll to position [327, 0]
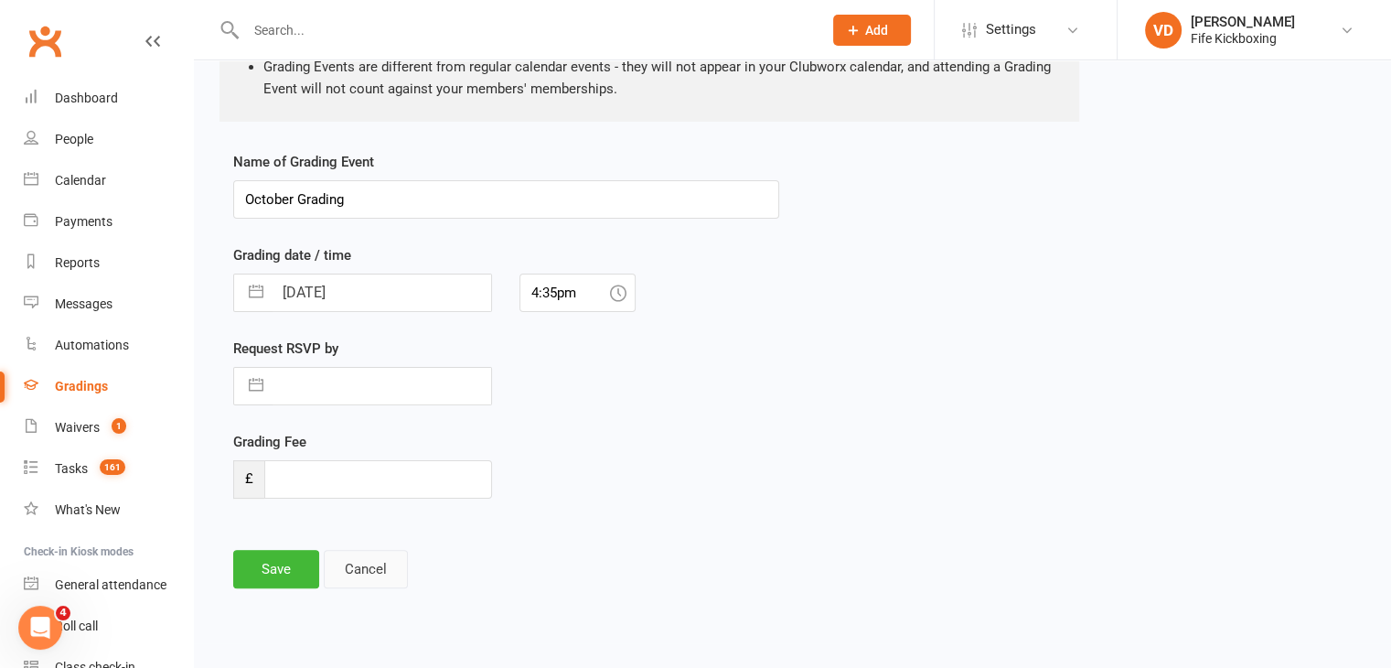
click at [385, 566] on button "Cancel" at bounding box center [366, 569] width 84 height 38
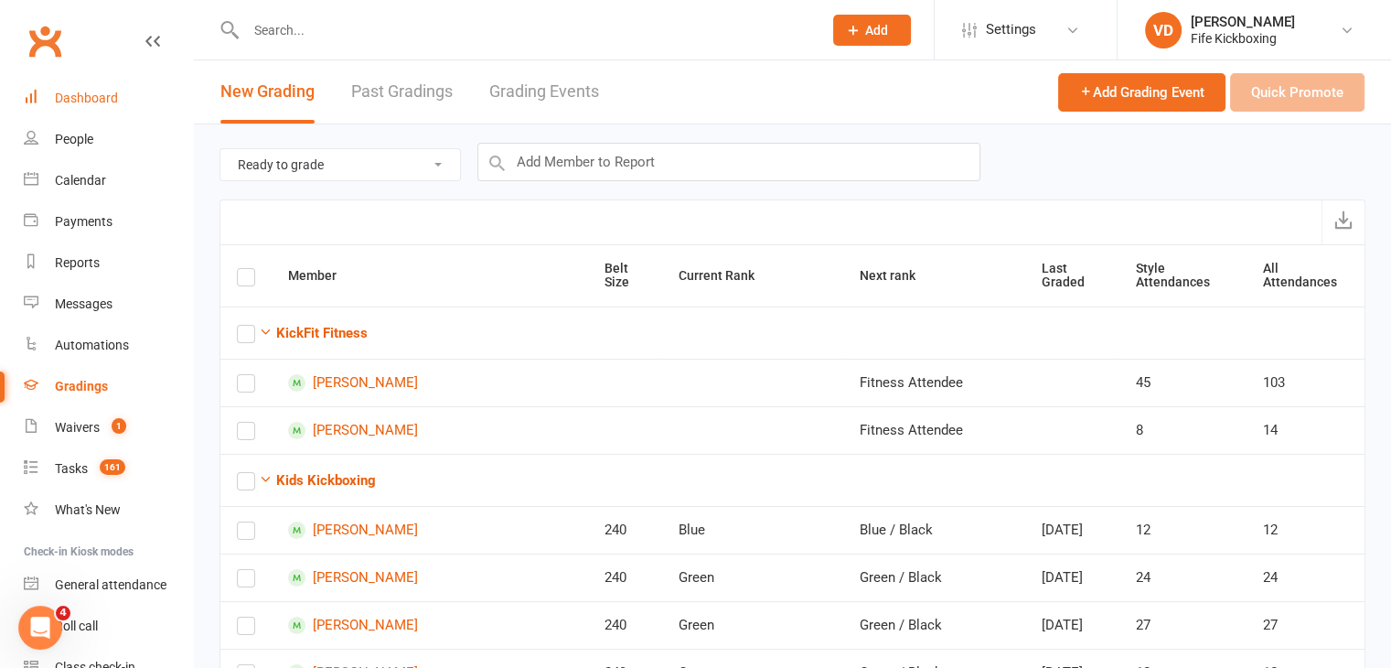
click at [73, 98] on div "Dashboard" at bounding box center [86, 98] width 63 height 15
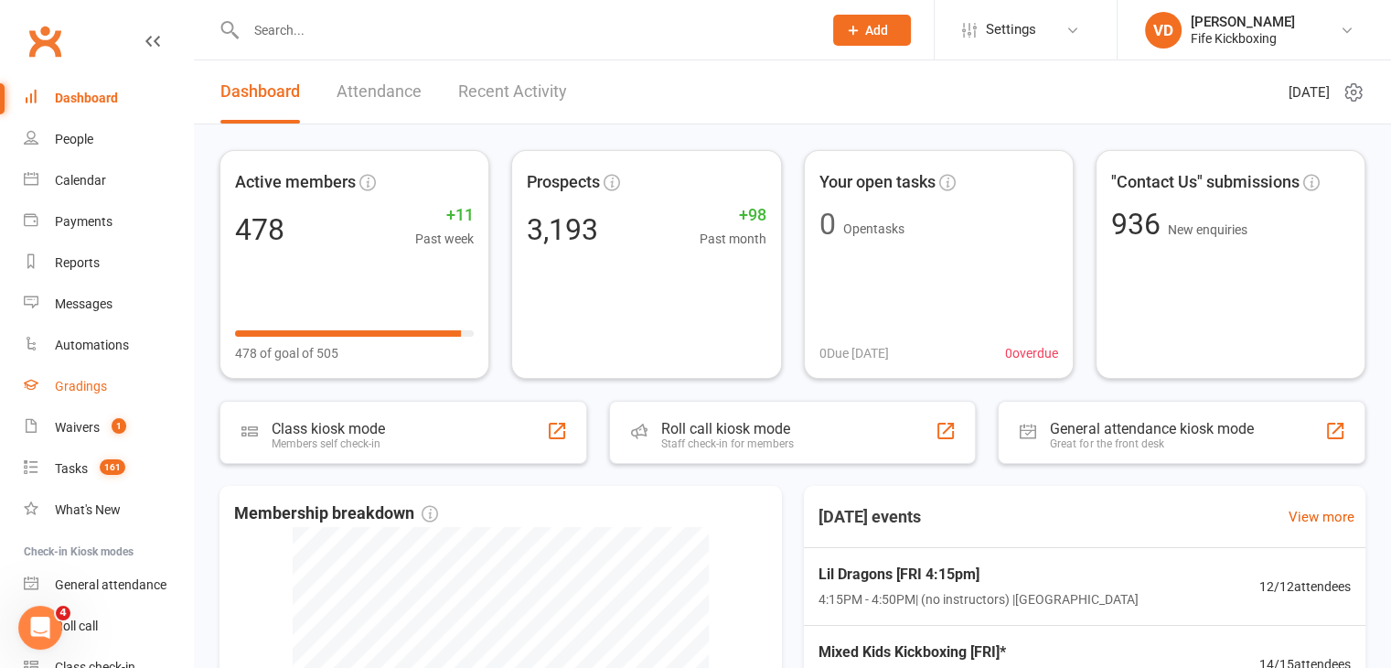
click at [69, 390] on div "Gradings" at bounding box center [81, 386] width 52 height 15
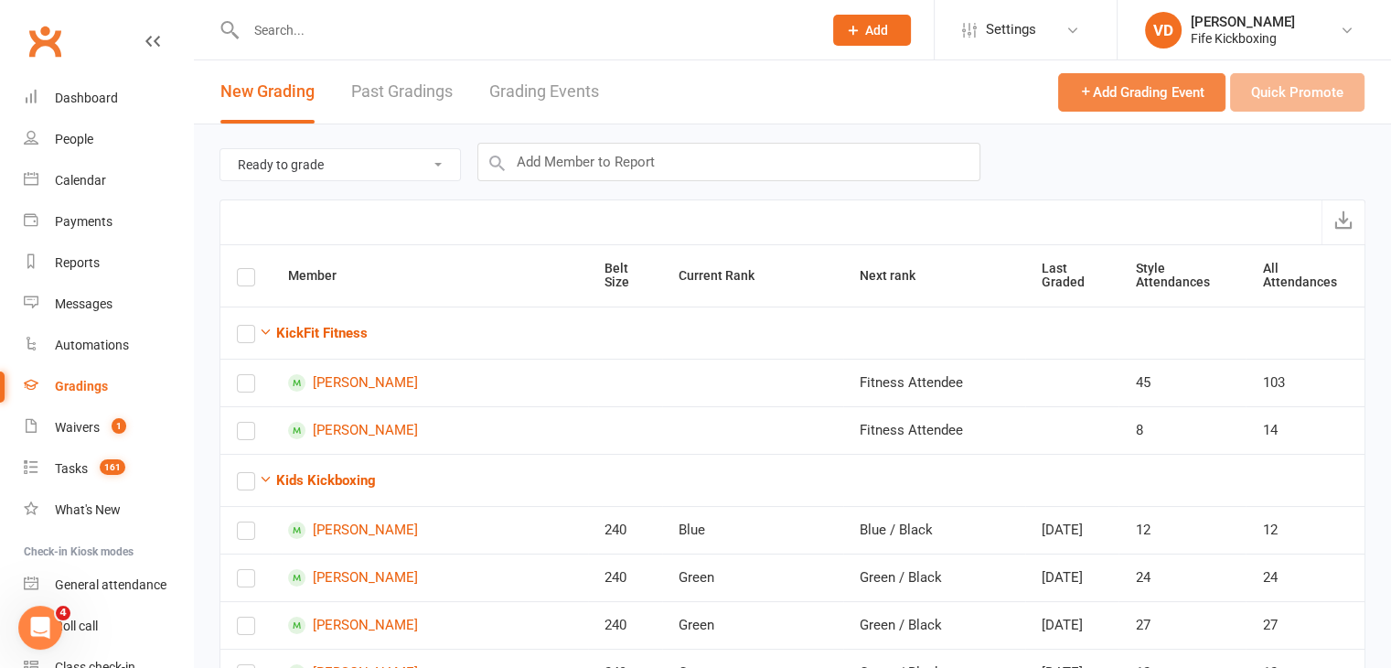
click at [1119, 87] on span "Add Grading Event" at bounding box center [1141, 92] width 125 height 16
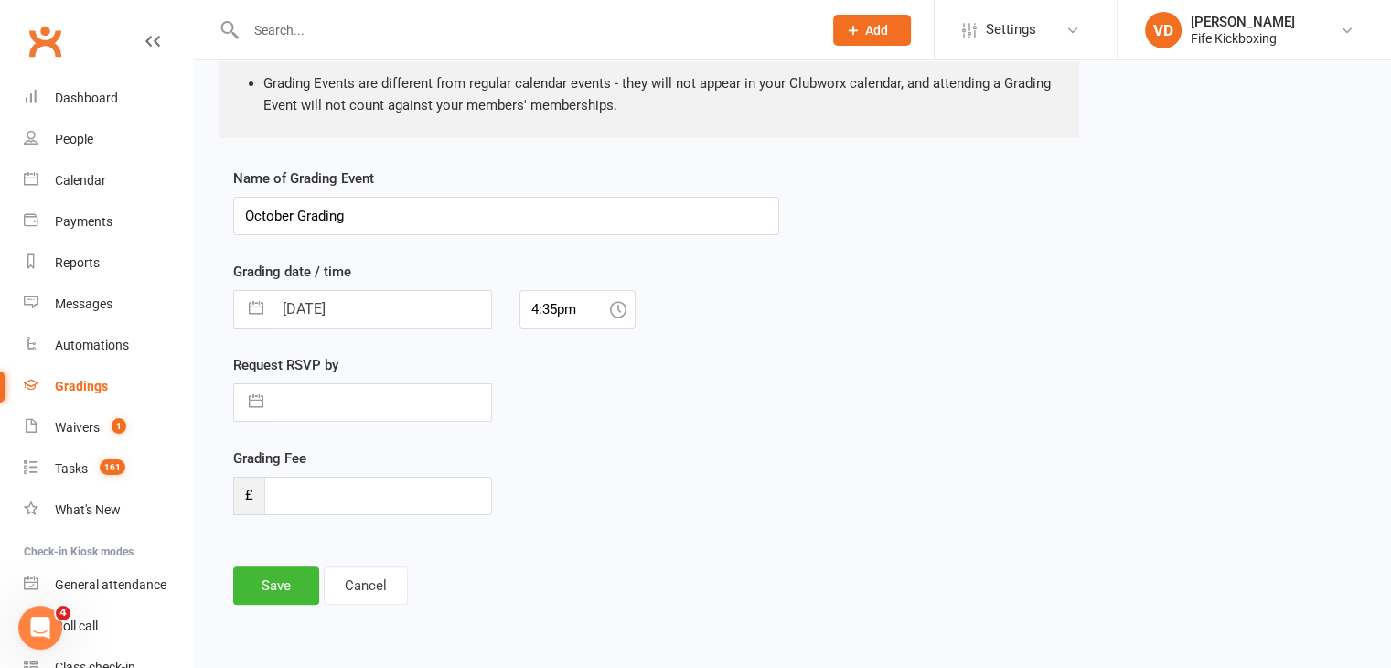
scroll to position [327, 0]
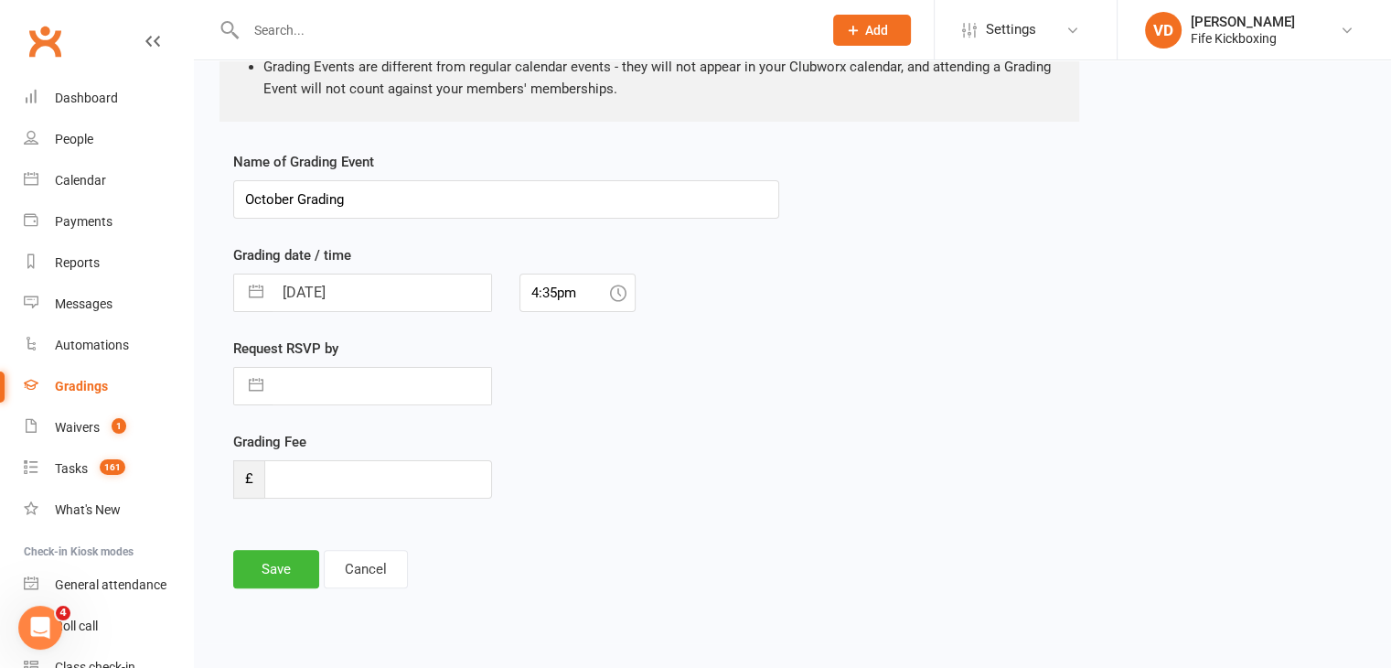
click at [351, 390] on input "text" at bounding box center [381, 386] width 219 height 37
select select "8"
select select "2025"
select select "9"
select select "2025"
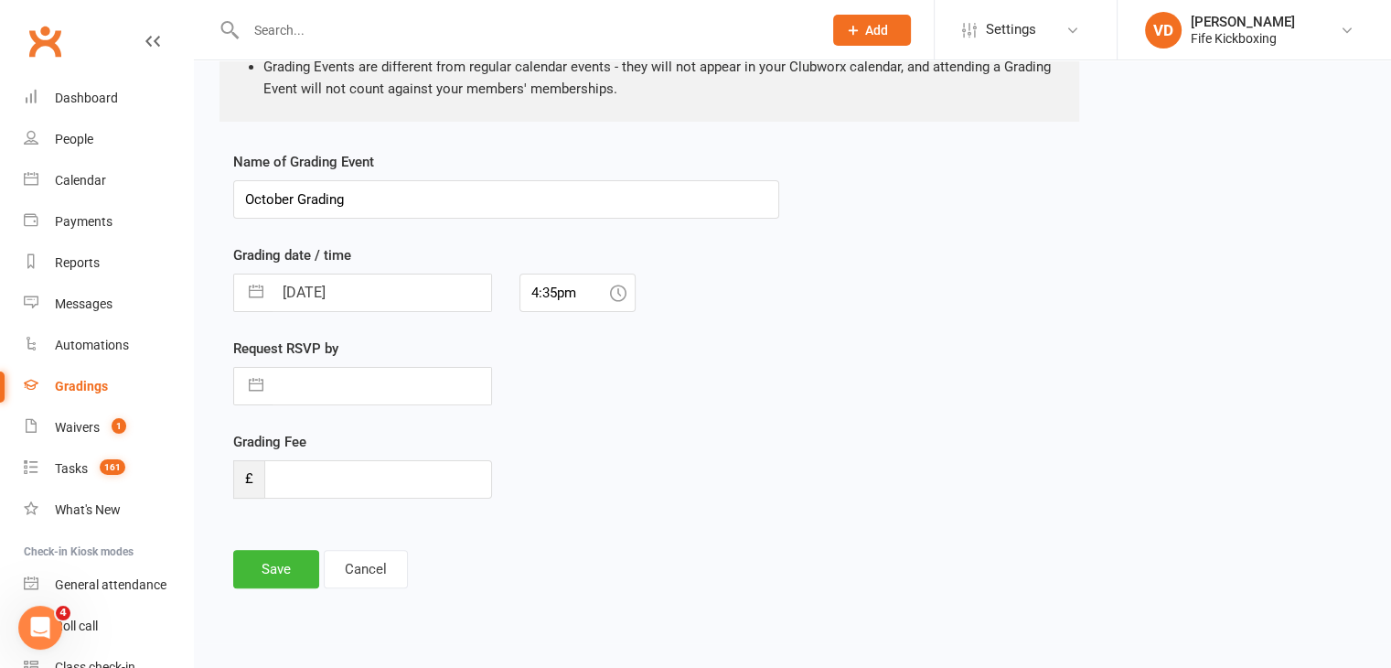
select select "10"
select select "2025"
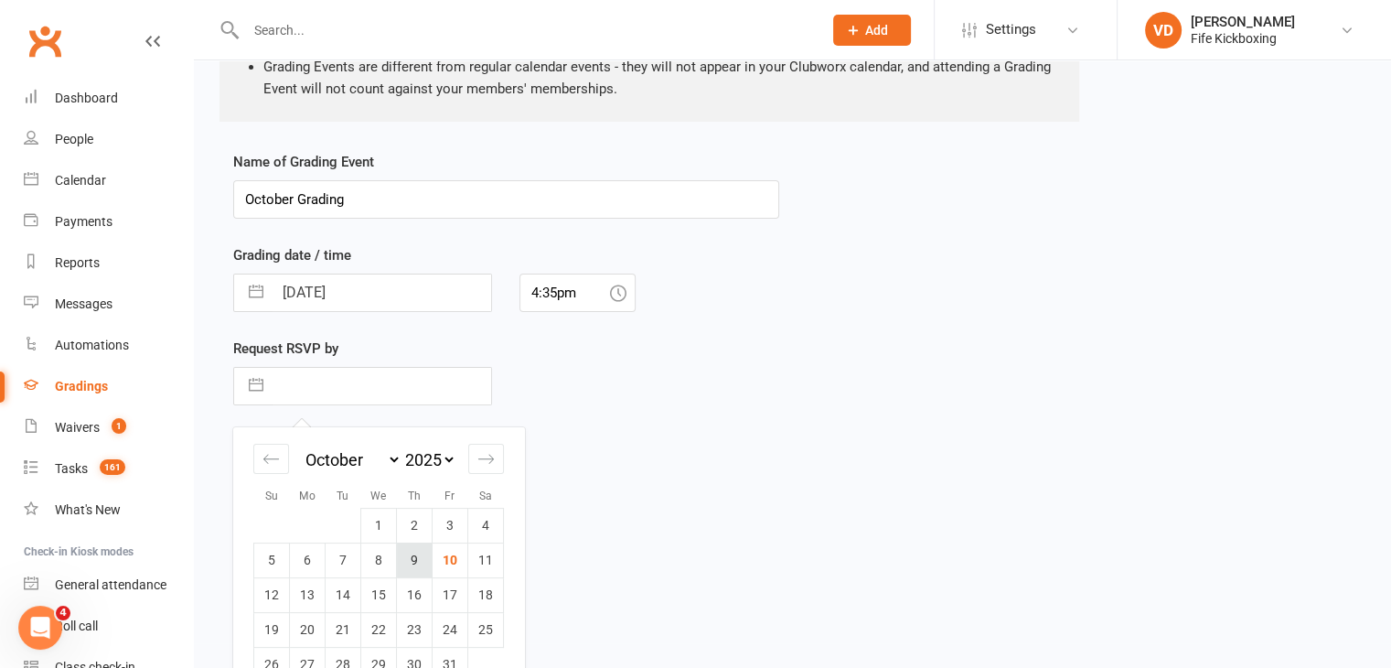
click at [420, 557] on td "9" at bounding box center [415, 559] width 36 height 35
type input "[DATE]"
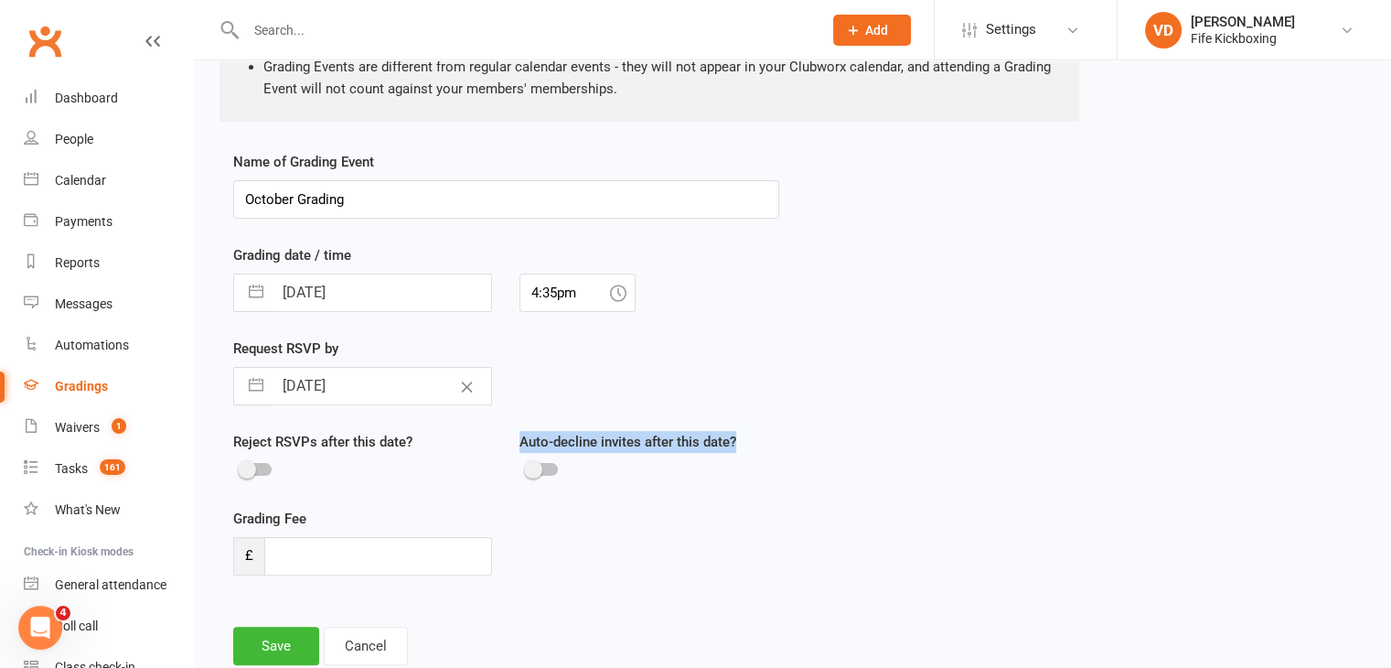
drag, startPoint x: 523, startPoint y: 440, endPoint x: 746, endPoint y: 442, distance: 223.1
click at [746, 442] on div "Auto-decline invites after this date?" at bounding box center [648, 456] width 259 height 51
copy label "Auto-decline invites after this date?"
